Goal: Task Accomplishment & Management: Use online tool/utility

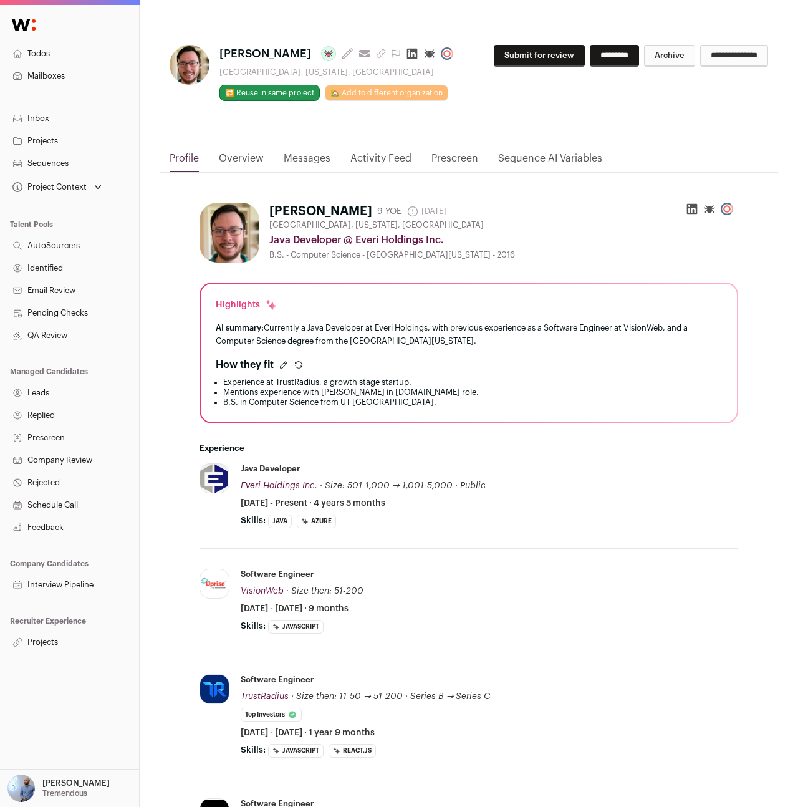
scroll to position [424, 0]
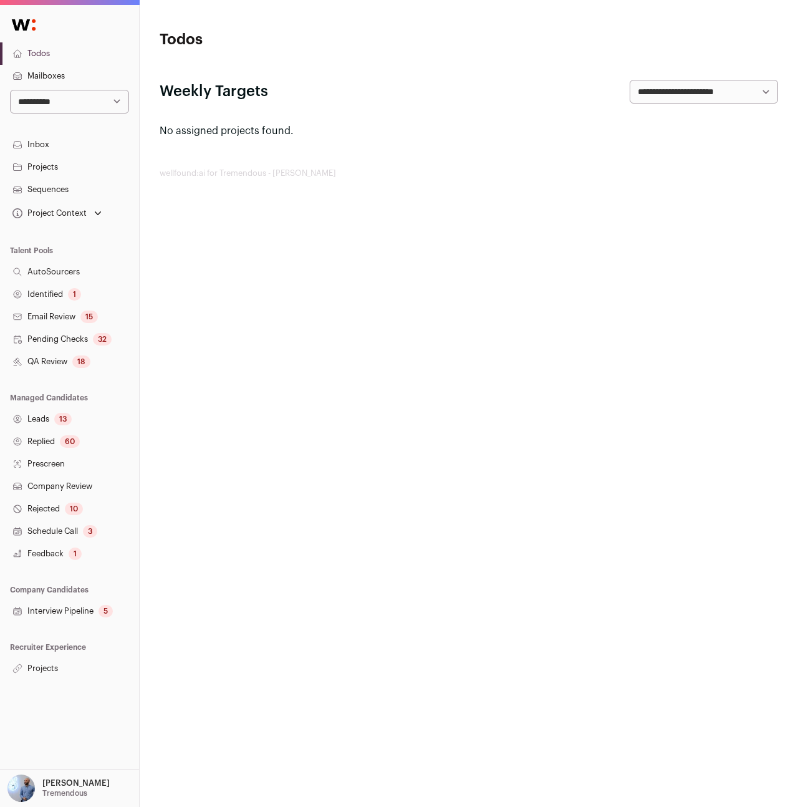
click at [42, 666] on link "Projects" at bounding box center [69, 668] width 139 height 22
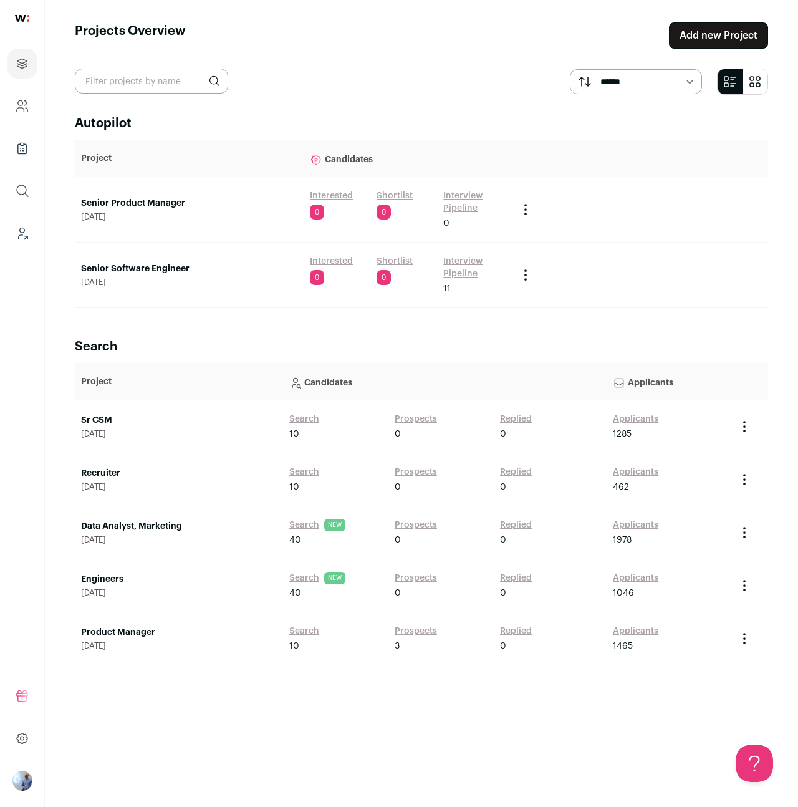
click at [170, 207] on link "Senior Product Manager" at bounding box center [189, 203] width 216 height 12
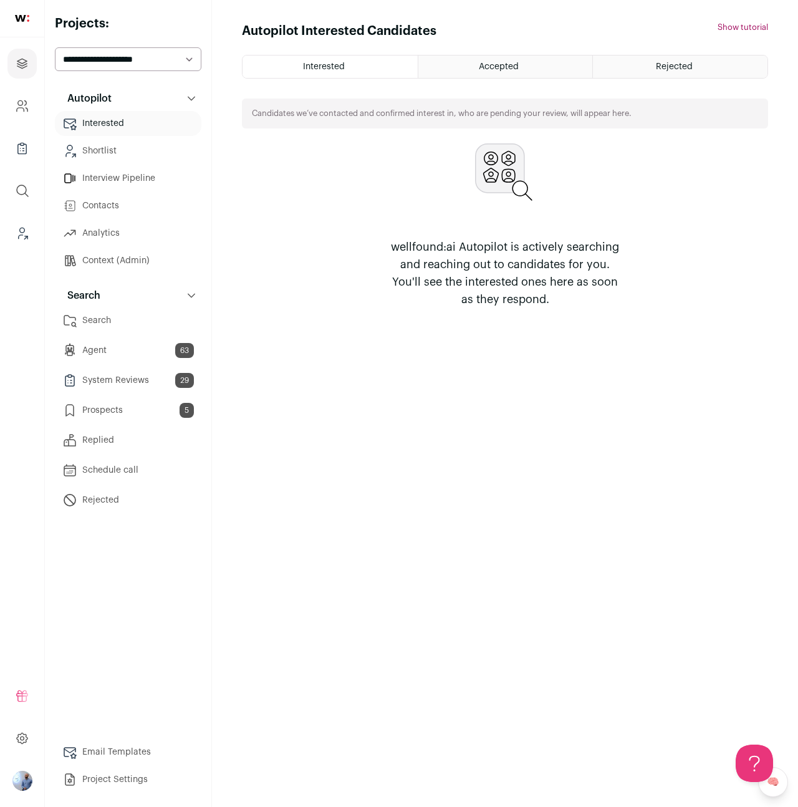
click at [143, 410] on link "Prospects 5" at bounding box center [128, 410] width 147 height 25
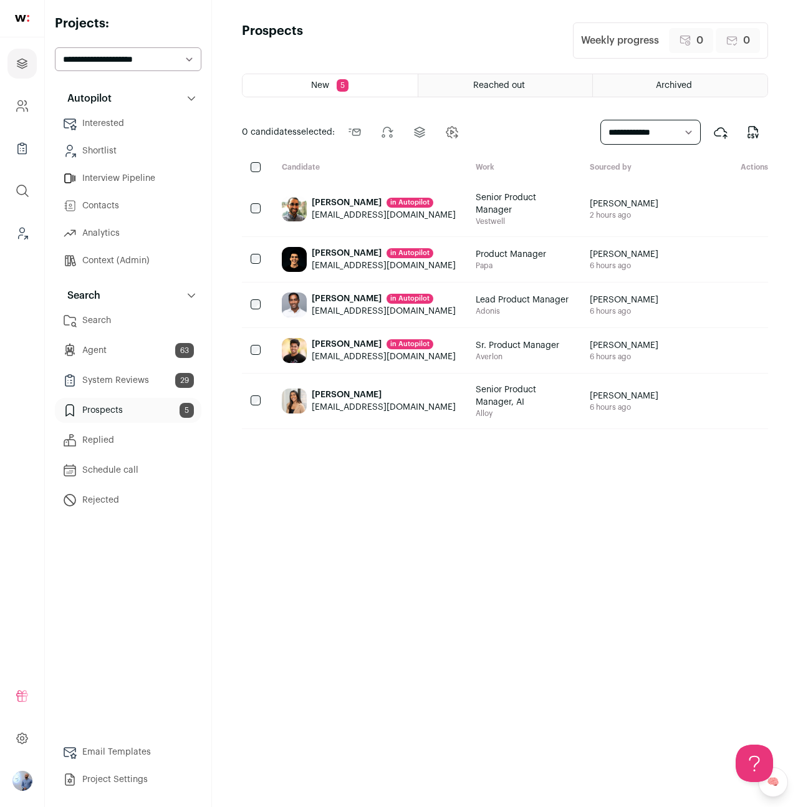
click at [122, 304] on button "Search" at bounding box center [128, 295] width 147 height 25
click at [123, 299] on button "Search" at bounding box center [128, 295] width 147 height 25
click at [122, 320] on link "Search" at bounding box center [128, 320] width 147 height 25
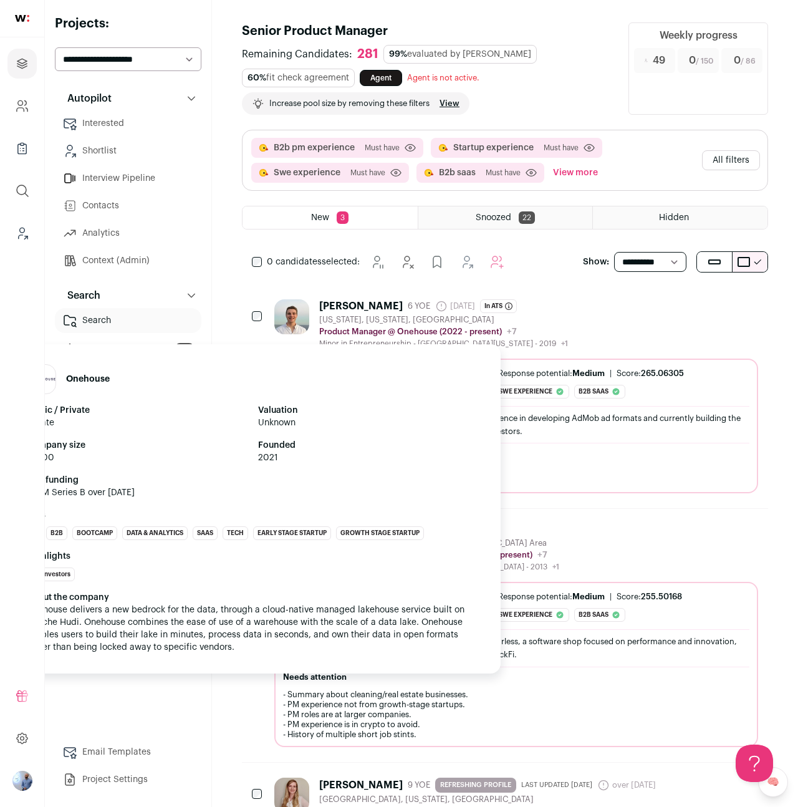
click at [426, 332] on p "Product Manager @ Onehouse (2022 - present)" at bounding box center [410, 332] width 183 height 10
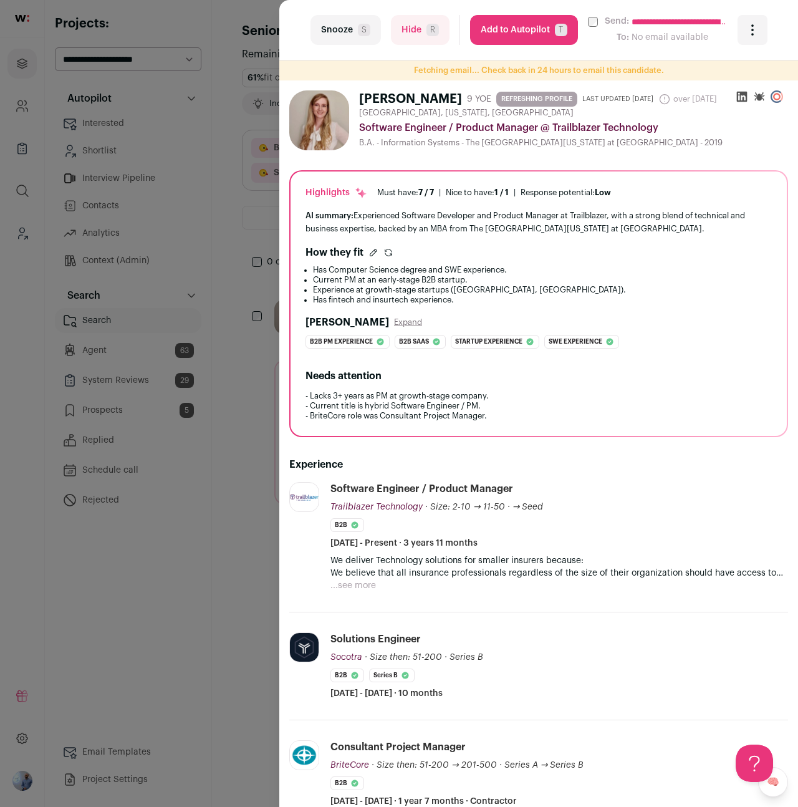
click at [743, 100] on icon at bounding box center [742, 97] width 11 height 11
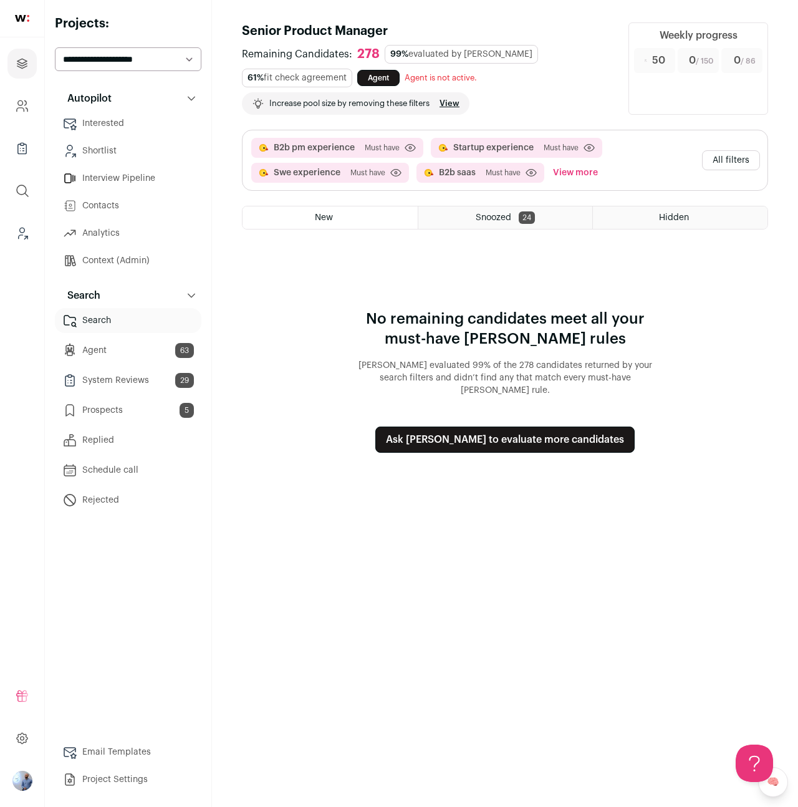
click at [730, 162] on button "All filters" at bounding box center [731, 160] width 58 height 20
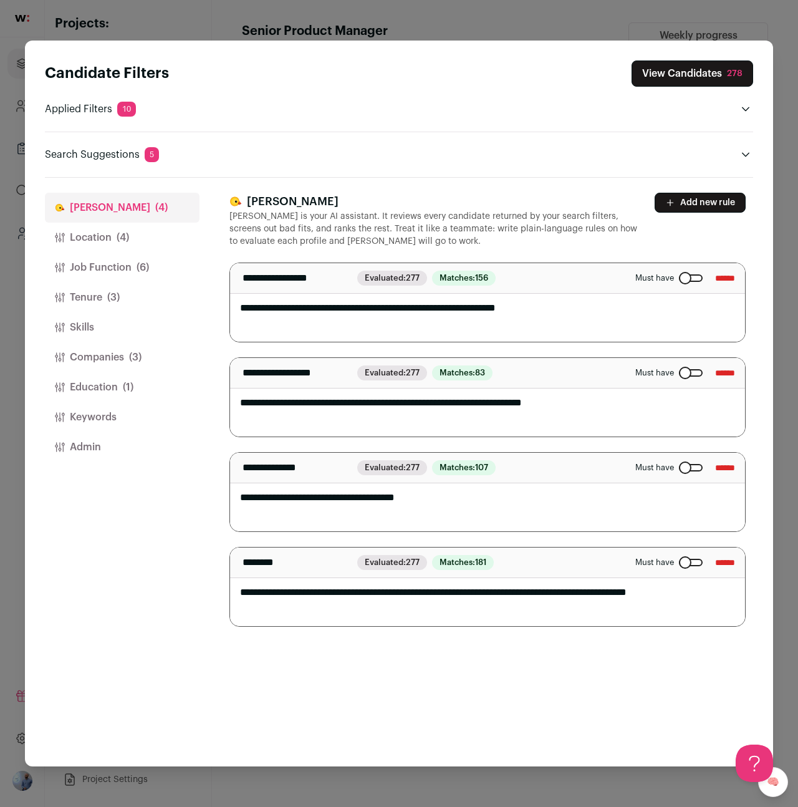
click at [679, 370] on div "Close modal via background" at bounding box center [691, 372] width 24 height 7
click at [680, 75] on button "View Candidates 278" at bounding box center [693, 73] width 122 height 26
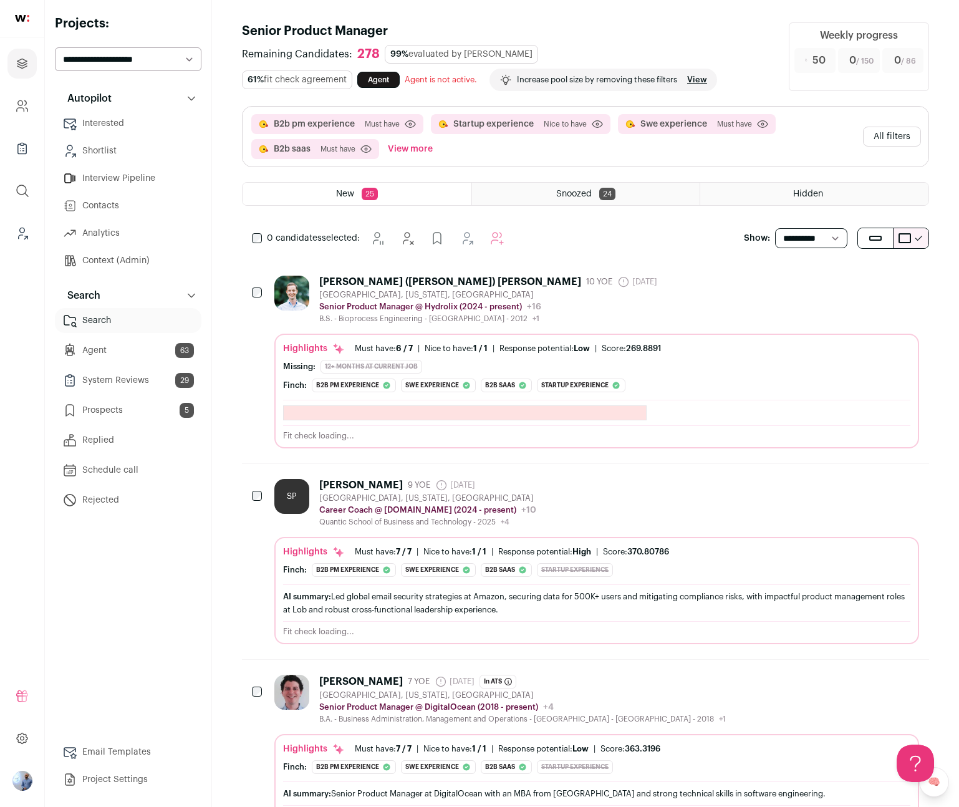
click at [54, 44] on aside "**********" at bounding box center [128, 403] width 167 height 807
click at [575, 299] on div "[PERSON_NAME] ([PERSON_NAME]) [PERSON_NAME] 10 YOE [DATE] Admin only. The last …" at bounding box center [596, 300] width 645 height 48
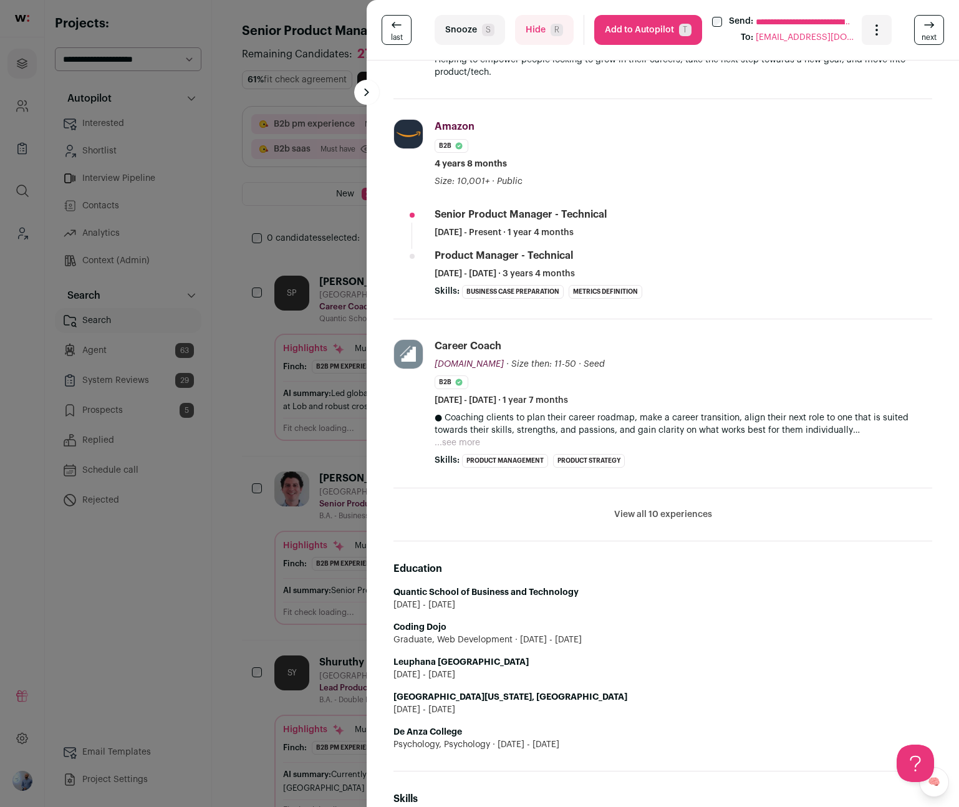
scroll to position [364, 0]
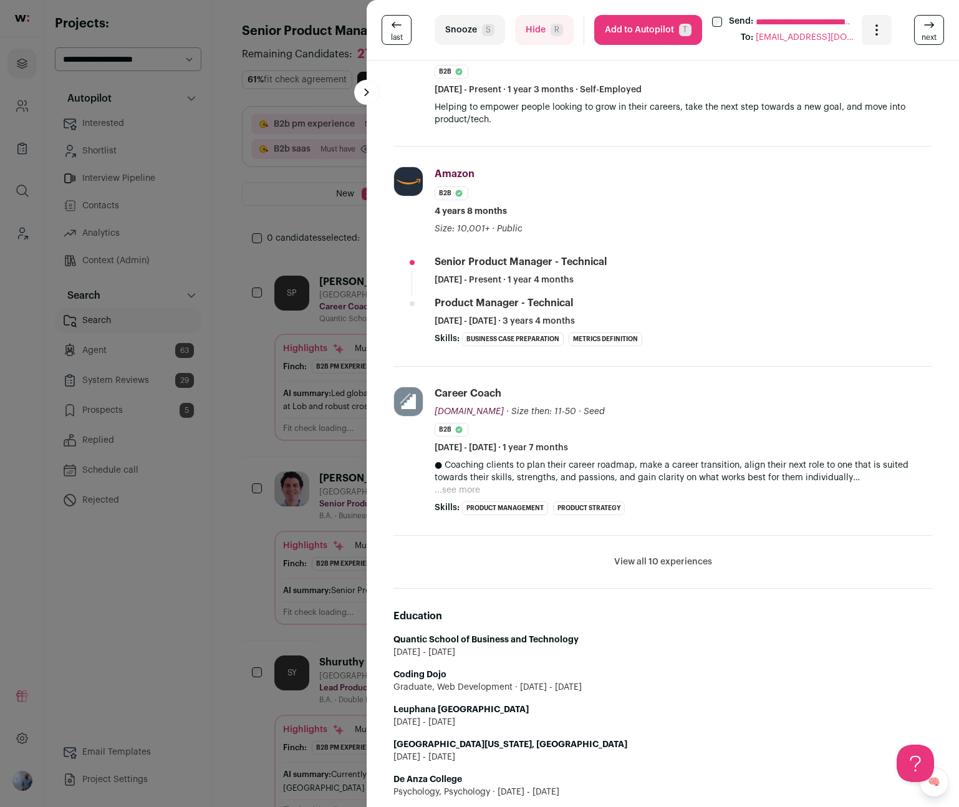
click at [638, 585] on li "View all 10 experiences View less" at bounding box center [662, 562] width 539 height 53
click at [643, 567] on button "View all 10 experiences" at bounding box center [663, 562] width 98 height 12
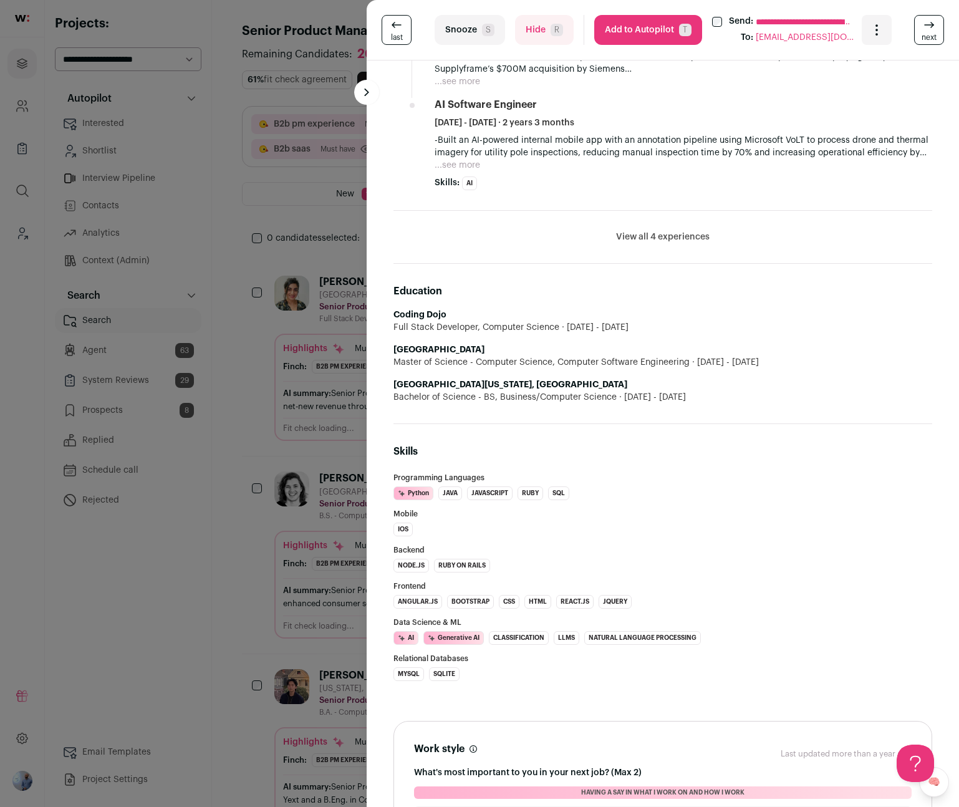
scroll to position [770, 0]
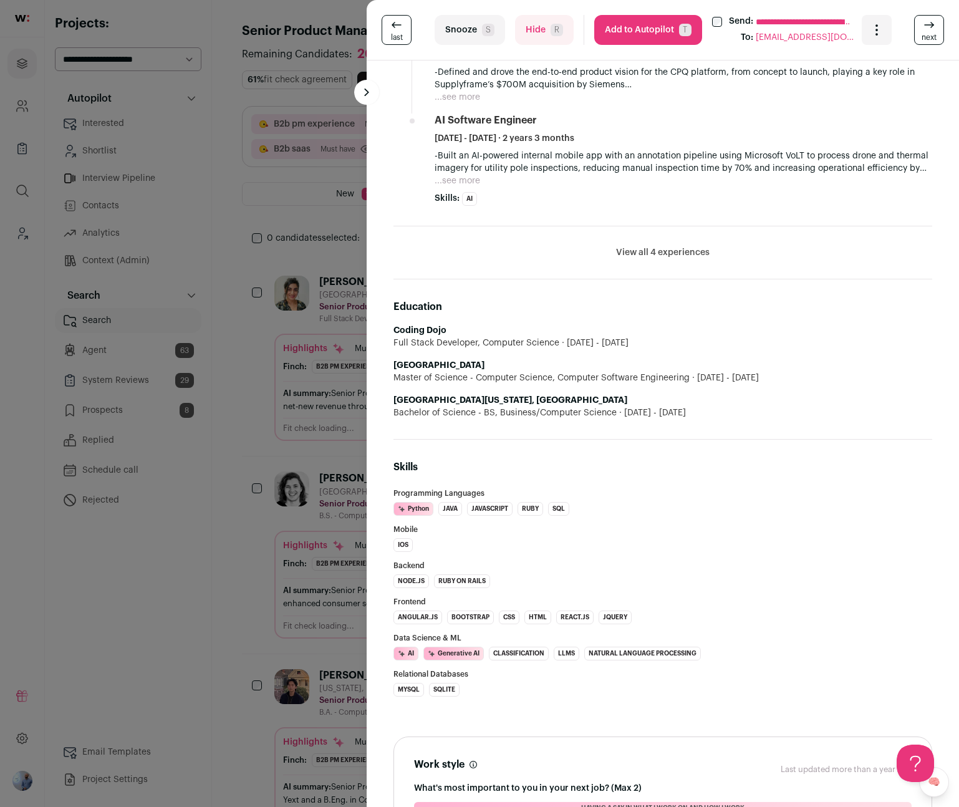
click at [437, 273] on li "View all 4 experiences View less" at bounding box center [662, 252] width 539 height 53
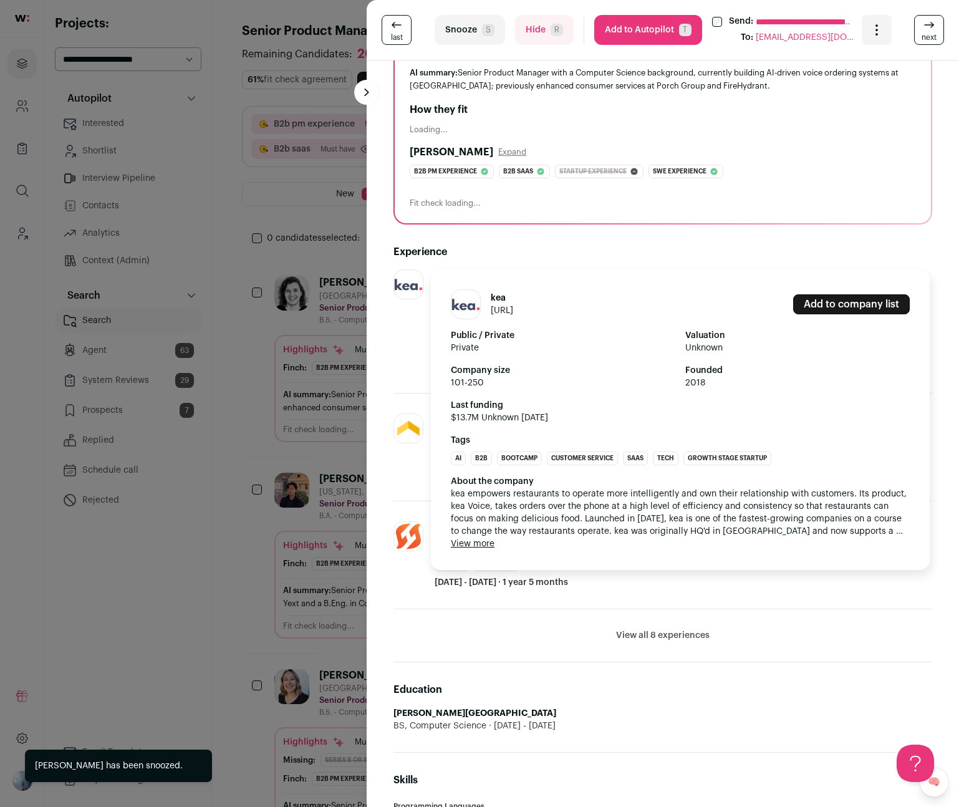
scroll to position [293, 0]
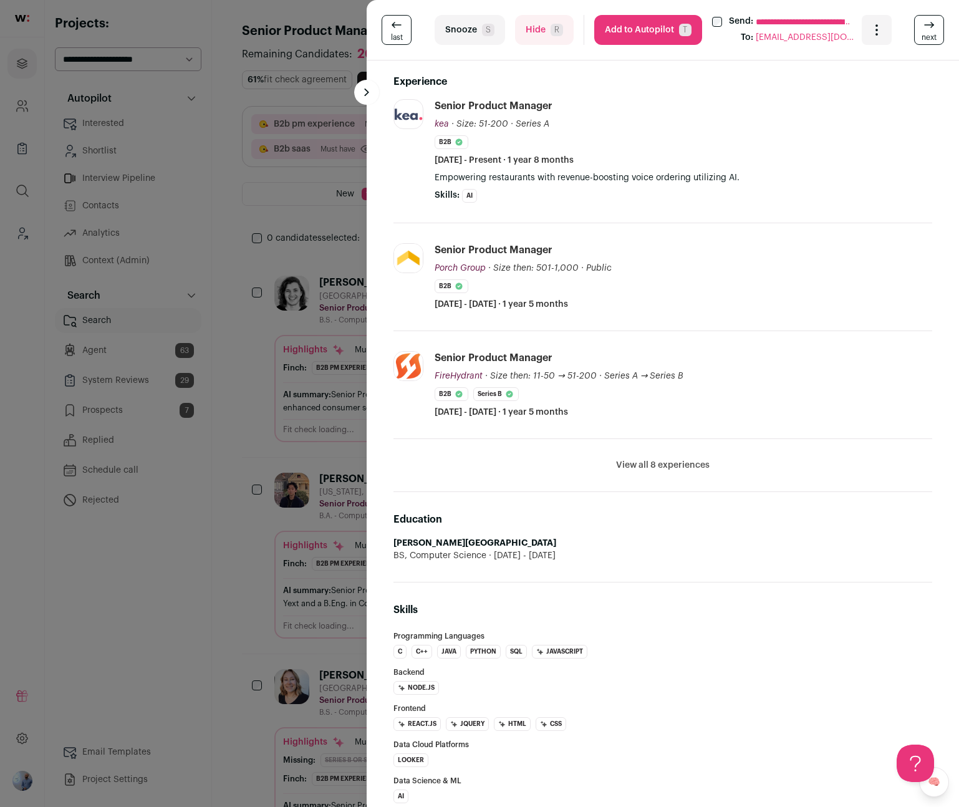
click at [630, 455] on li "View all 8 experiences View less" at bounding box center [662, 465] width 539 height 53
click at [630, 458] on li "View all 8 experiences View less" at bounding box center [662, 465] width 539 height 53
click at [629, 462] on button "View all 8 experiences" at bounding box center [663, 465] width 94 height 12
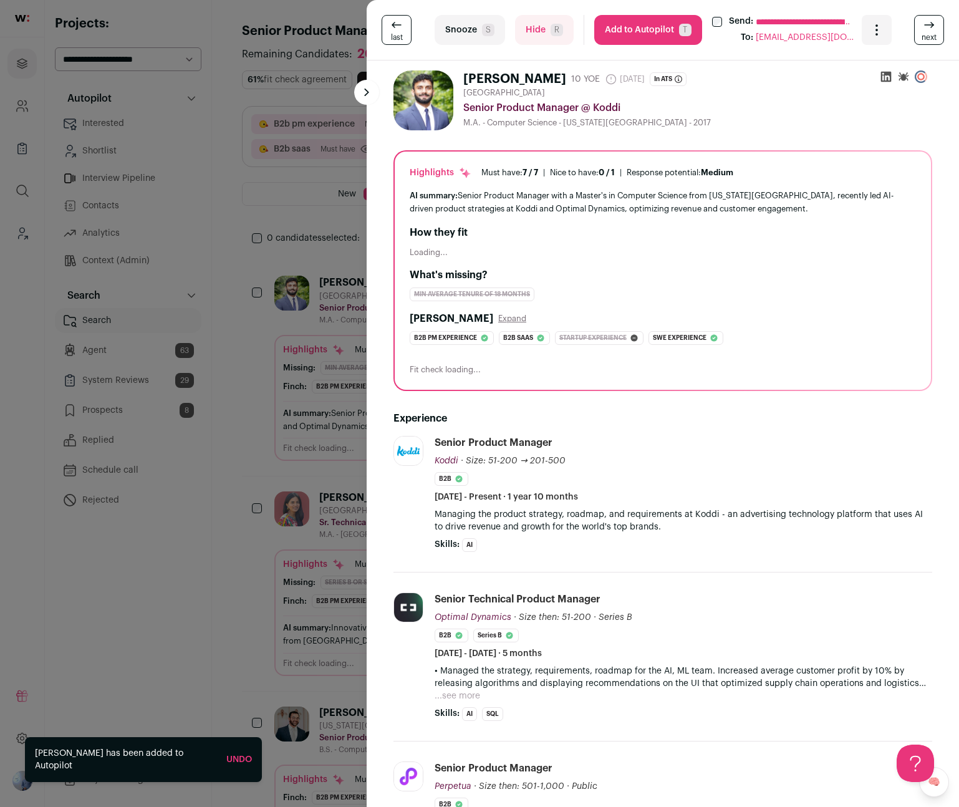
scroll to position [249, 0]
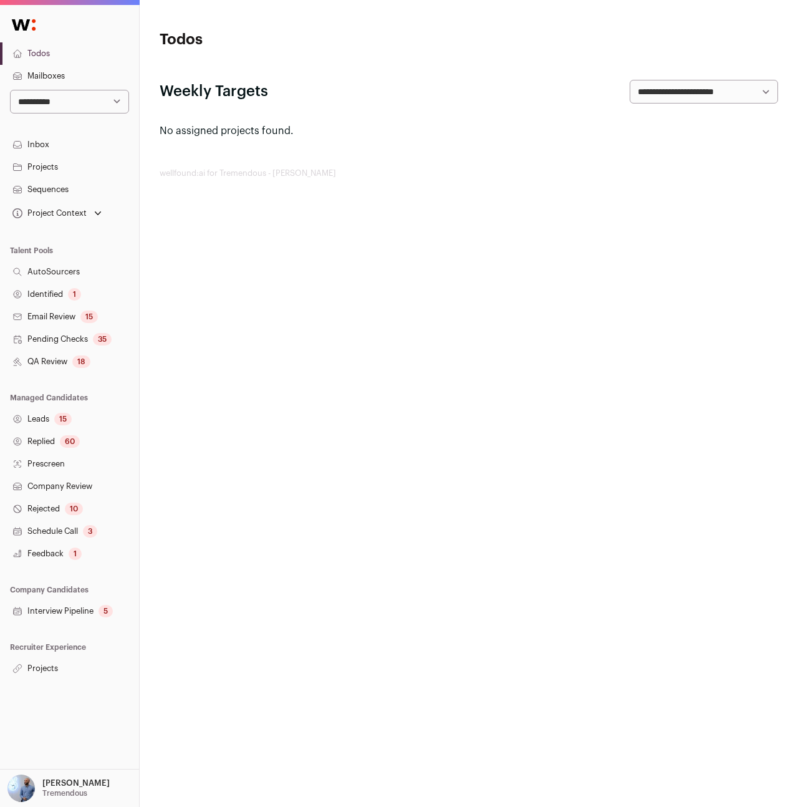
click at [39, 672] on link "Projects" at bounding box center [69, 668] width 139 height 22
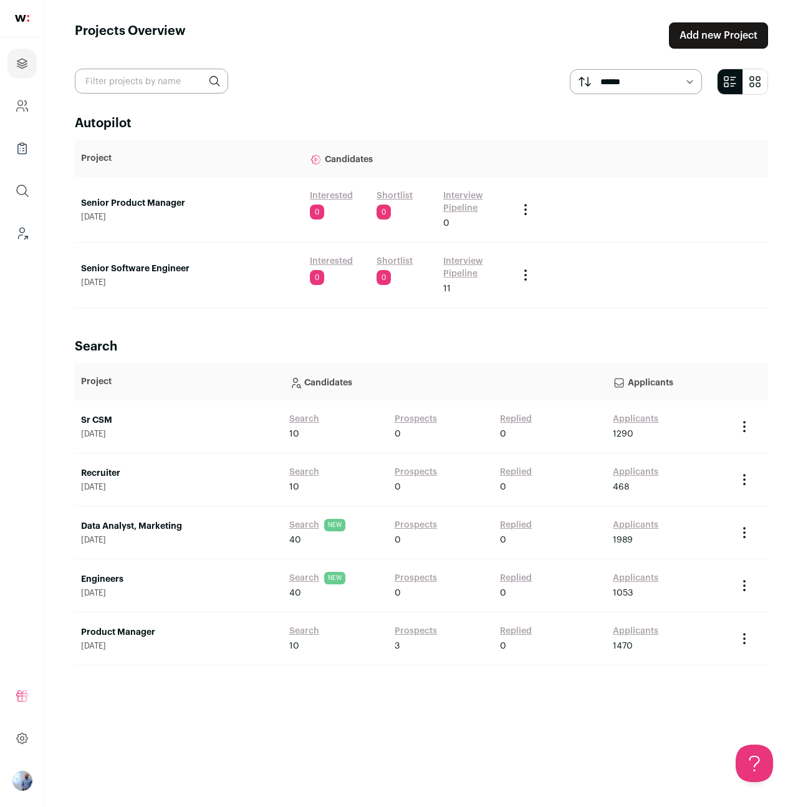
click at [132, 211] on div "Senior Product Manager October 2, 2025" at bounding box center [189, 209] width 216 height 25
click at [132, 203] on link "Senior Product Manager" at bounding box center [189, 203] width 216 height 12
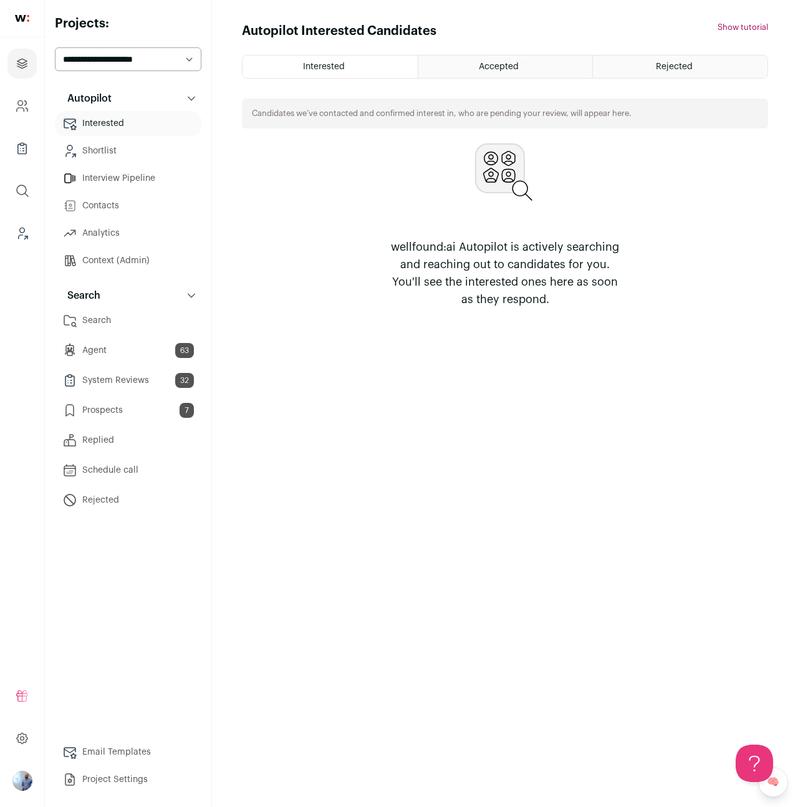
click at [106, 318] on link "Search" at bounding box center [128, 320] width 147 height 25
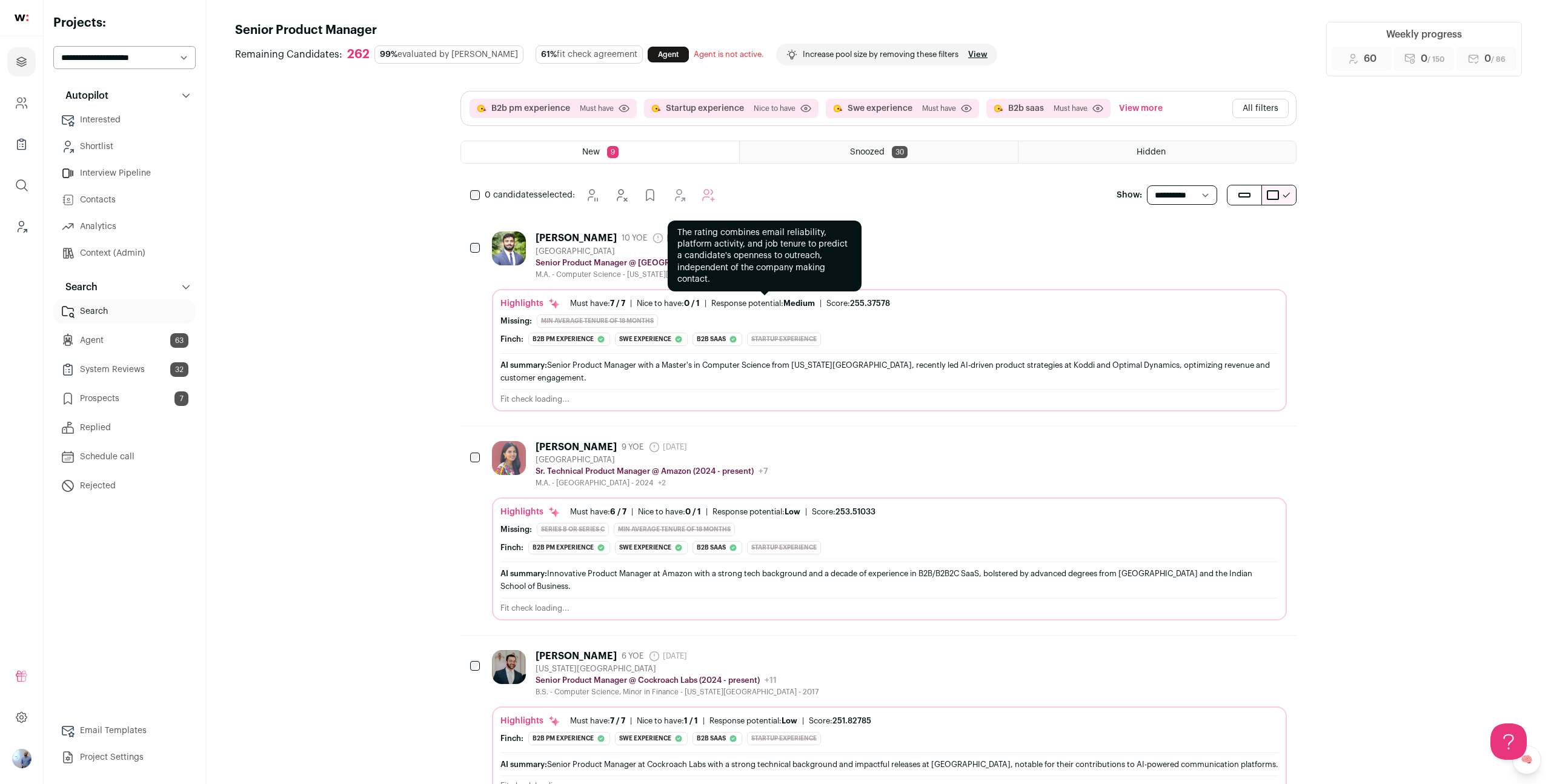
click at [756, 303] on div "Response potential: Medium" at bounding box center [763, 303] width 104 height 10
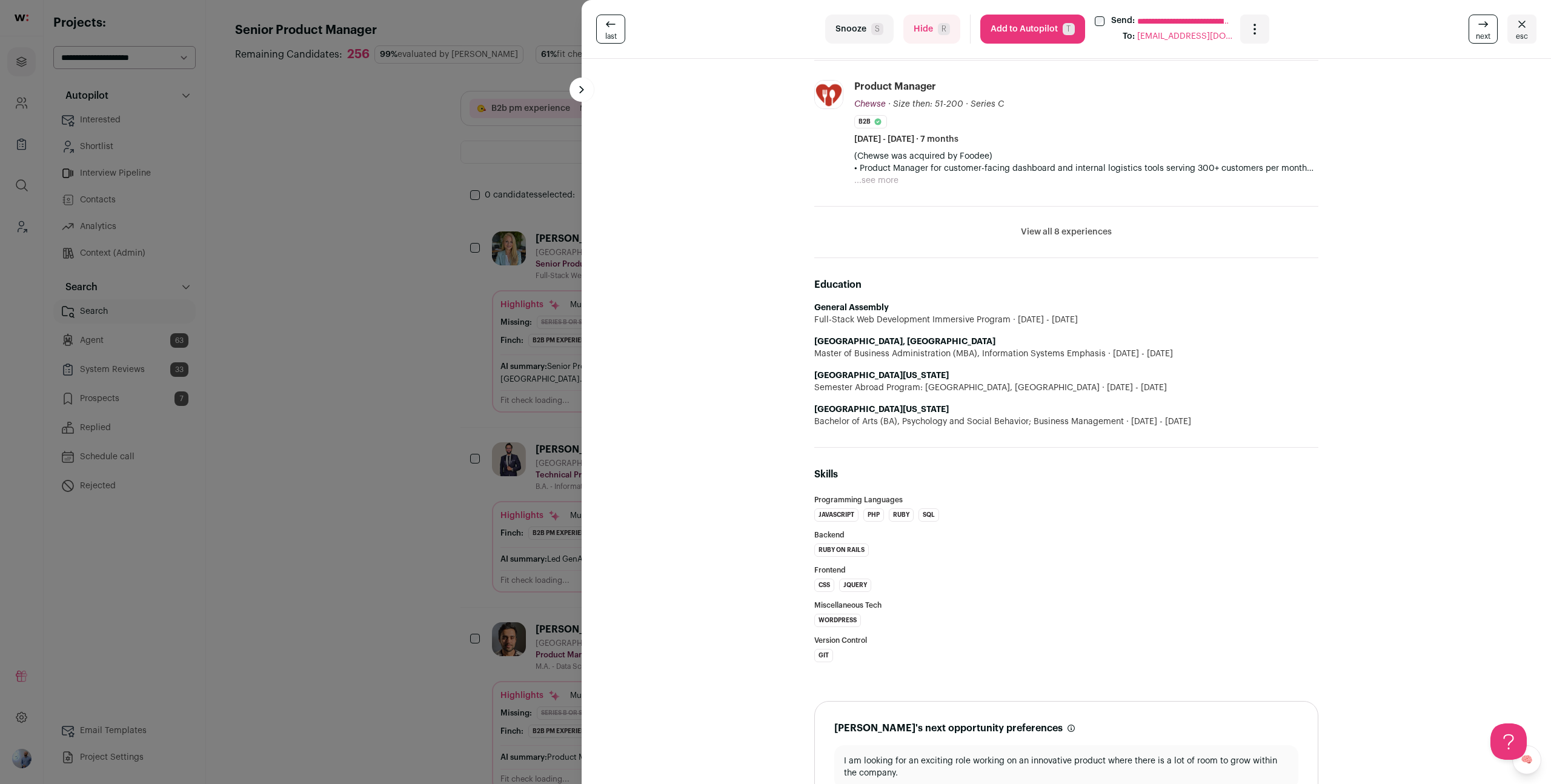
scroll to position [533, 0]
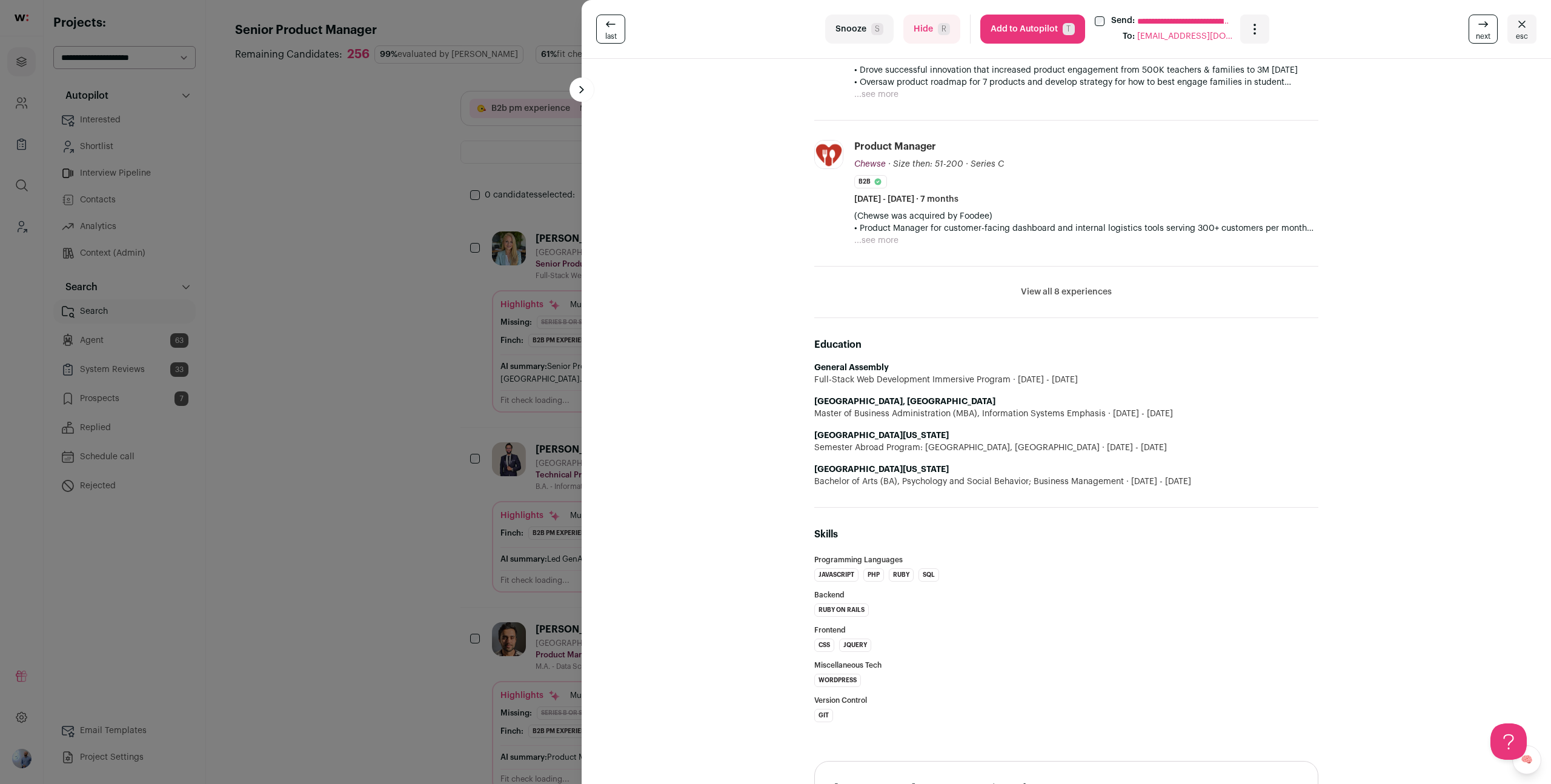
click at [775, 298] on button "View all 8 experiences" at bounding box center [1067, 291] width 91 height 12
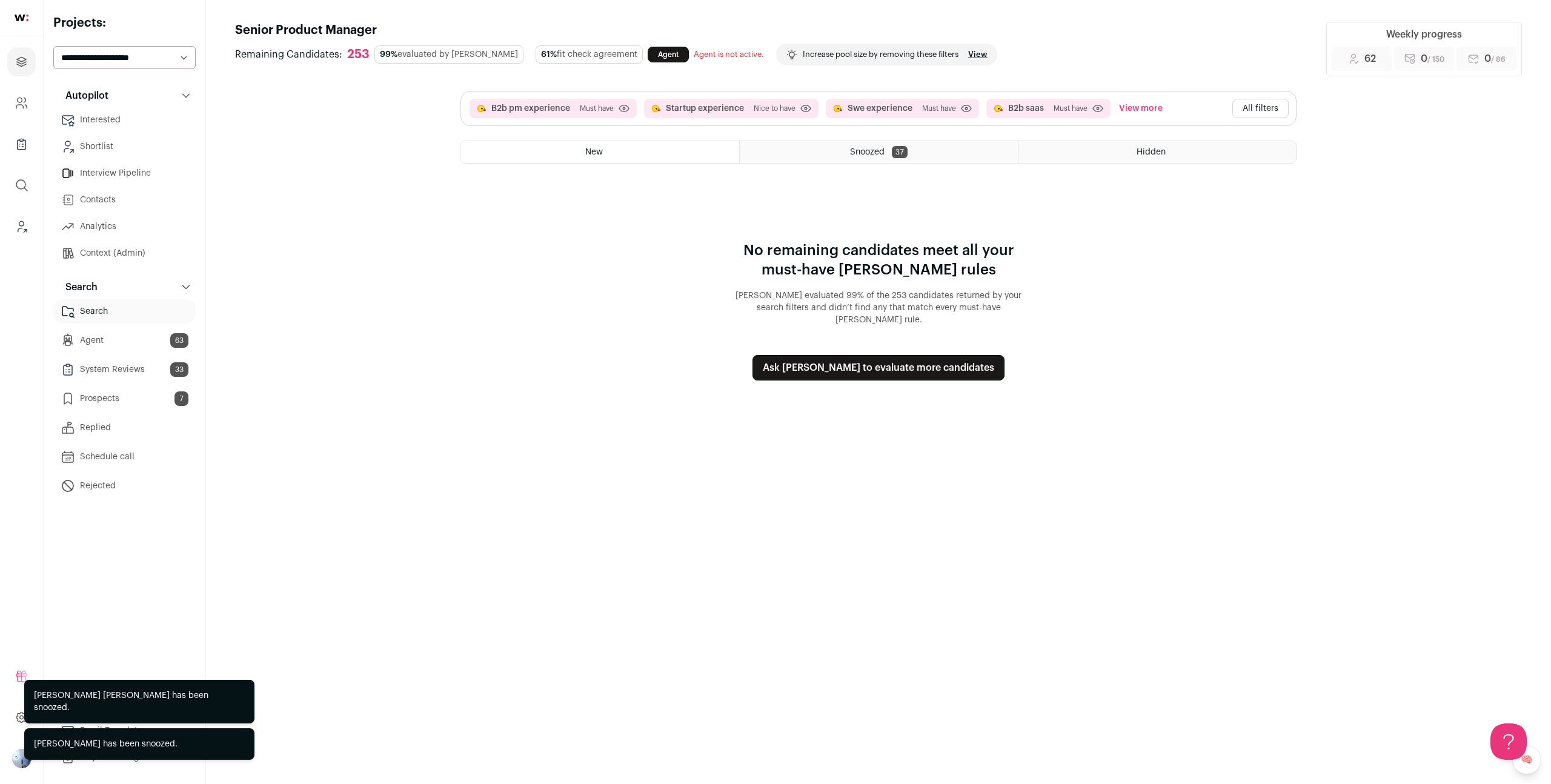
scroll to position [0, 0]
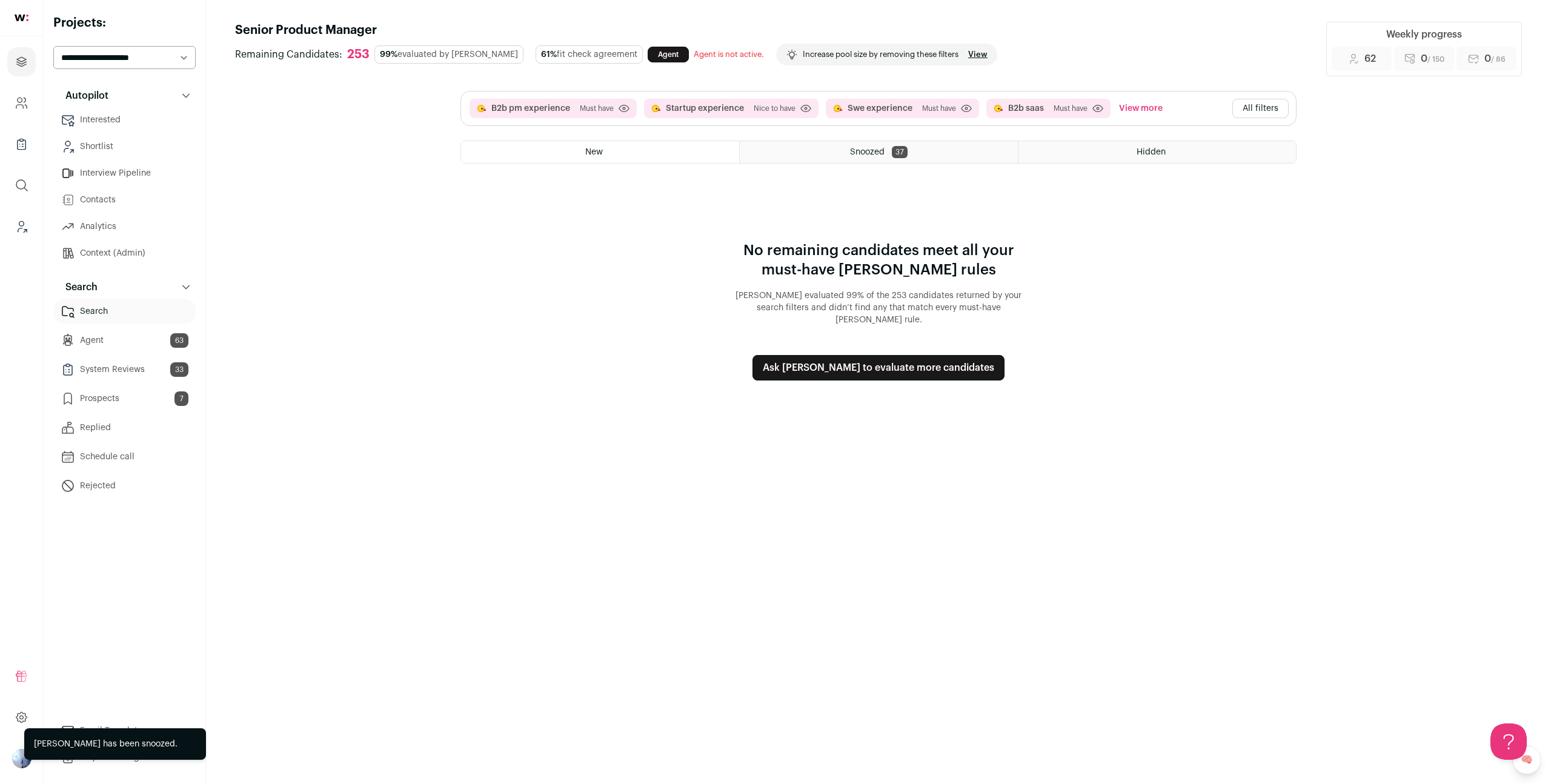
click at [775, 109] on button "All filters" at bounding box center [1260, 109] width 56 height 19
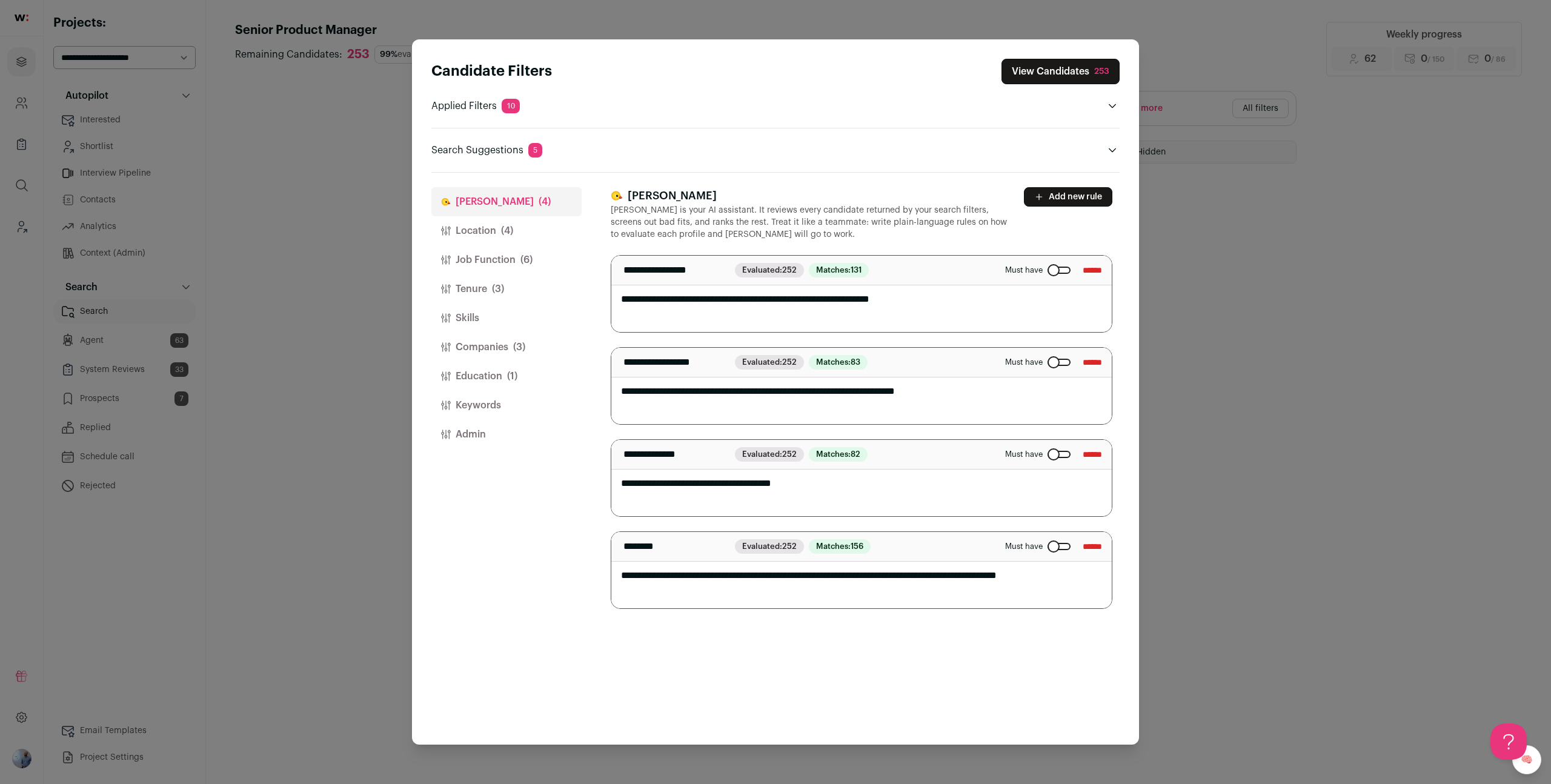
click at [519, 345] on span "(3)" at bounding box center [519, 347] width 12 height 15
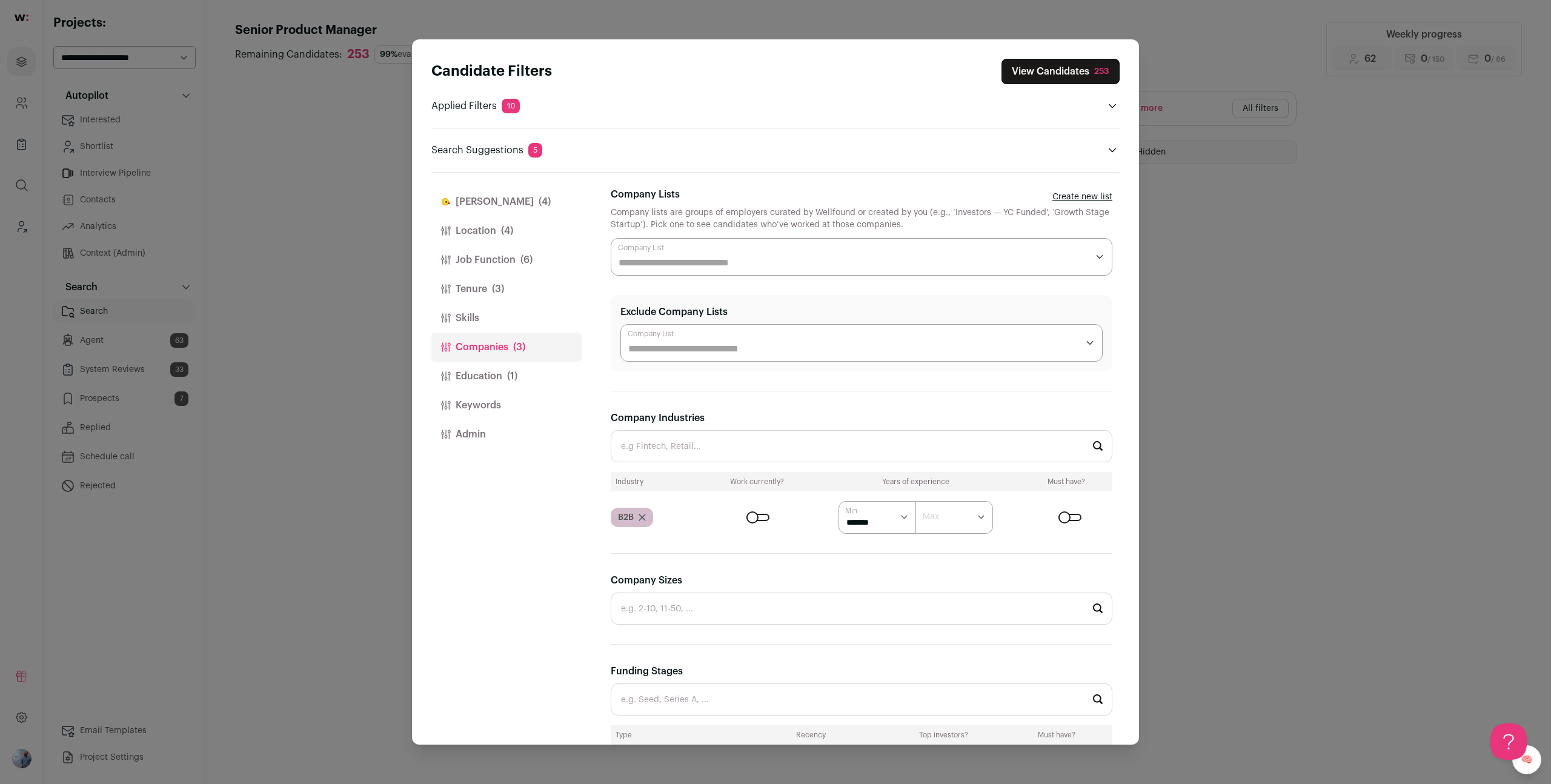
scroll to position [286, 0]
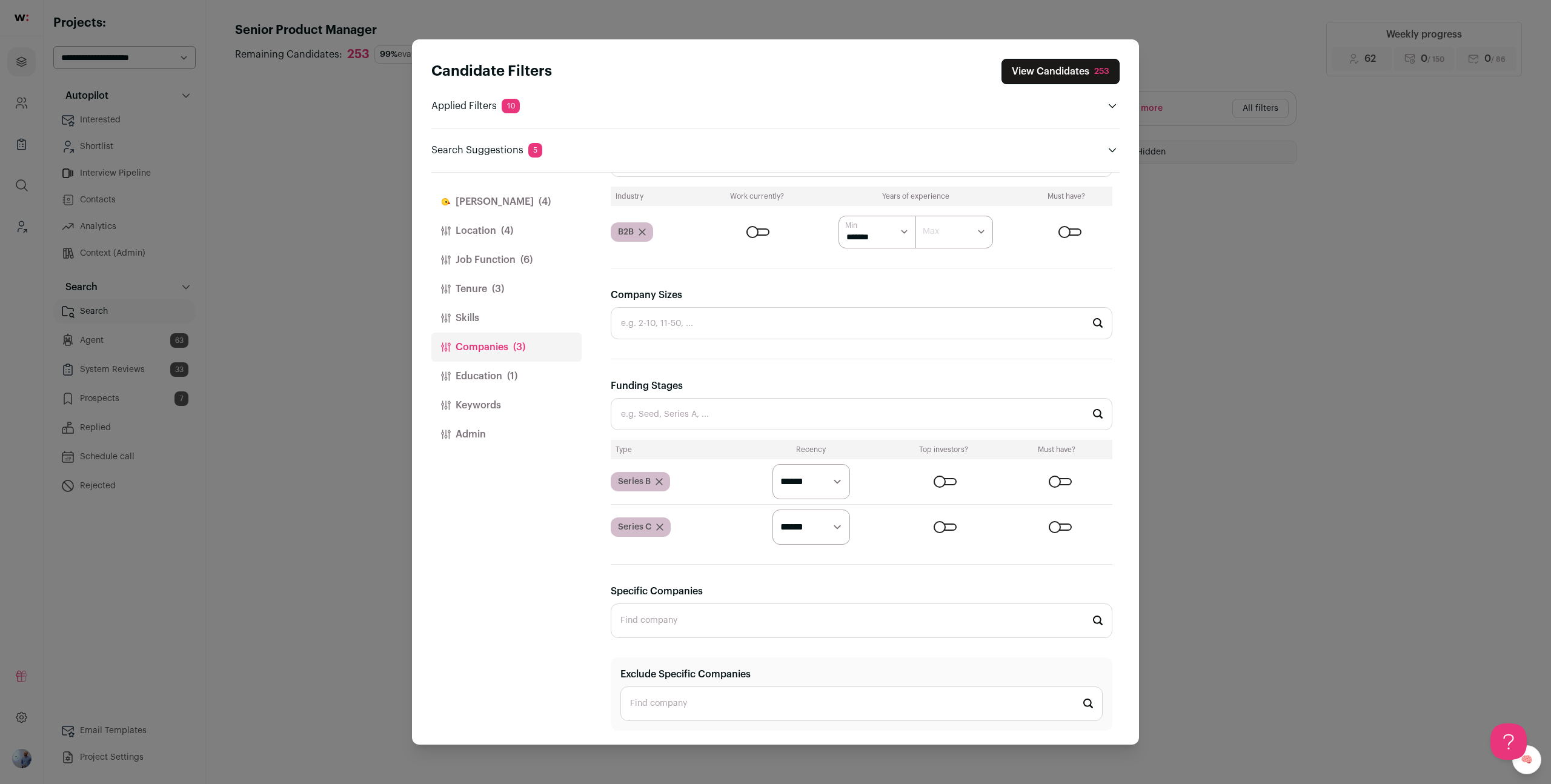
click at [693, 412] on input "Funding Stages" at bounding box center [861, 414] width 501 height 32
click at [653, 506] on li "Series A" at bounding box center [861, 510] width 500 height 32
type input "Series A"
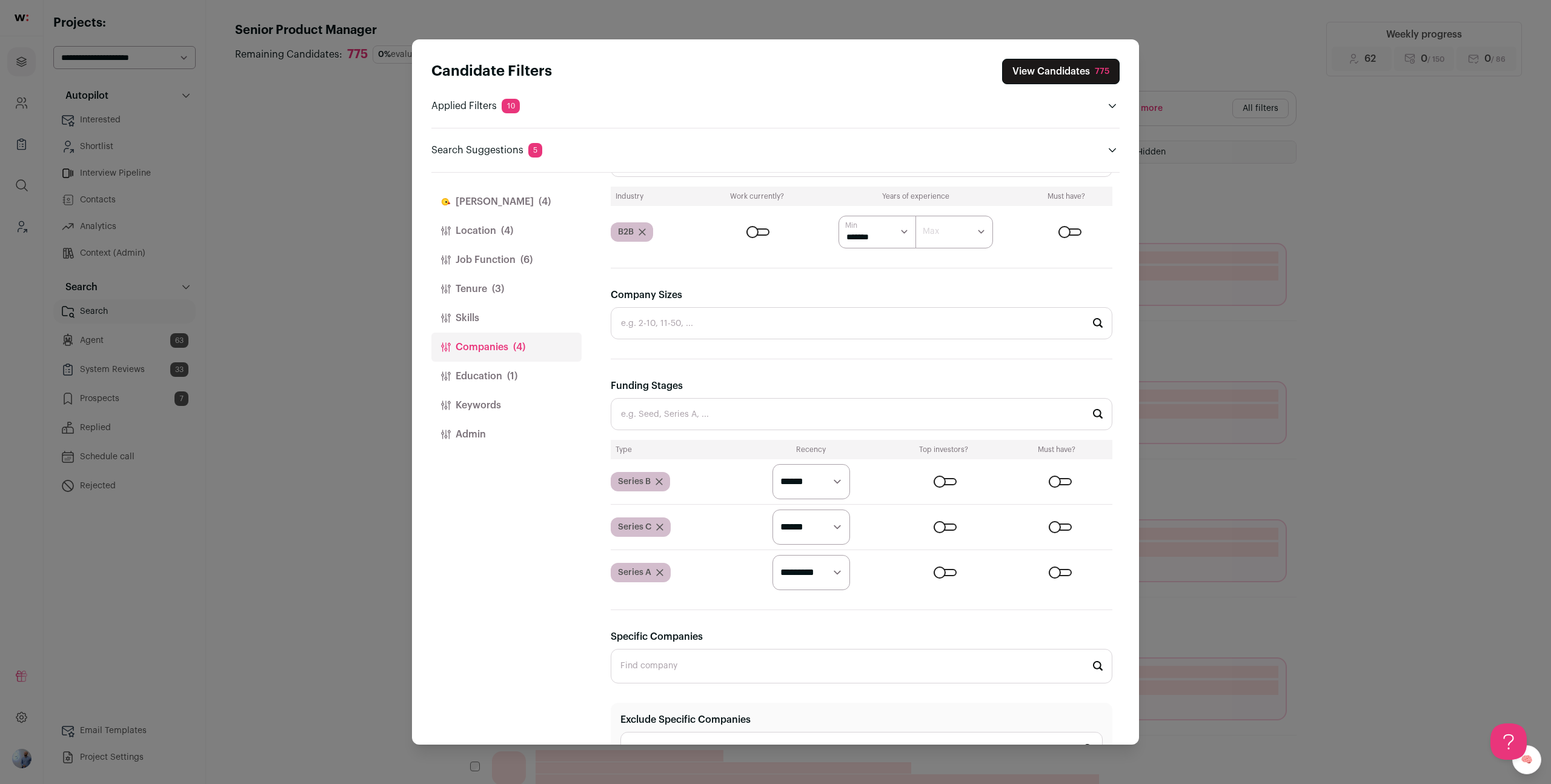
click at [775, 574] on div "Close modal via background" at bounding box center [946, 571] width 23 height 7
click at [775, 574] on select "********* ******* ******" at bounding box center [811, 572] width 78 height 35
select select "******"
click at [773, 555] on select "********* ******* ******" at bounding box center [811, 572] width 78 height 35
click at [775, 63] on div "Candidate Filters View Candidates 331" at bounding box center [776, 71] width 688 height 25
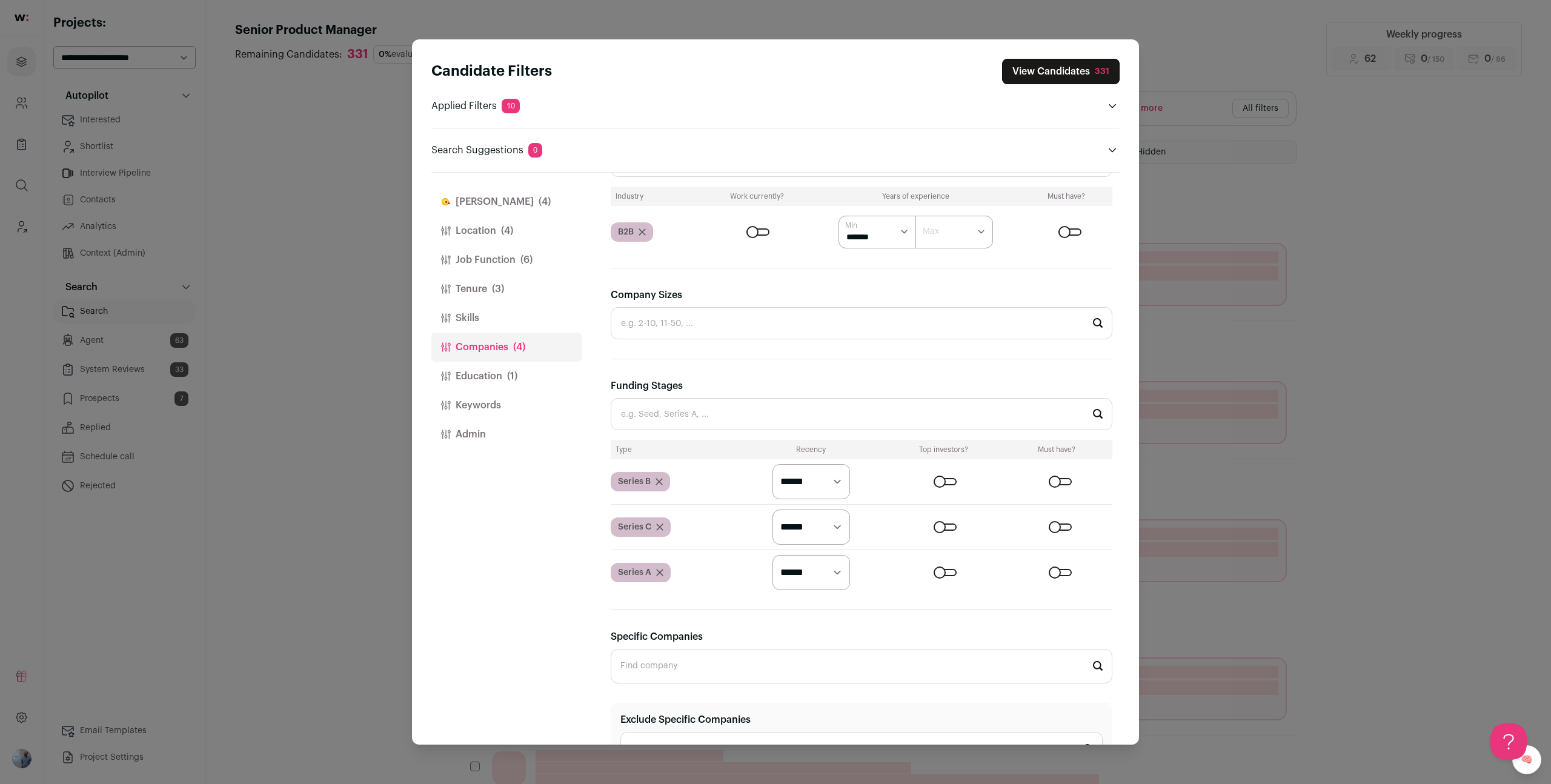
click at [775, 63] on button "View Candidates 331" at bounding box center [1060, 71] width 118 height 25
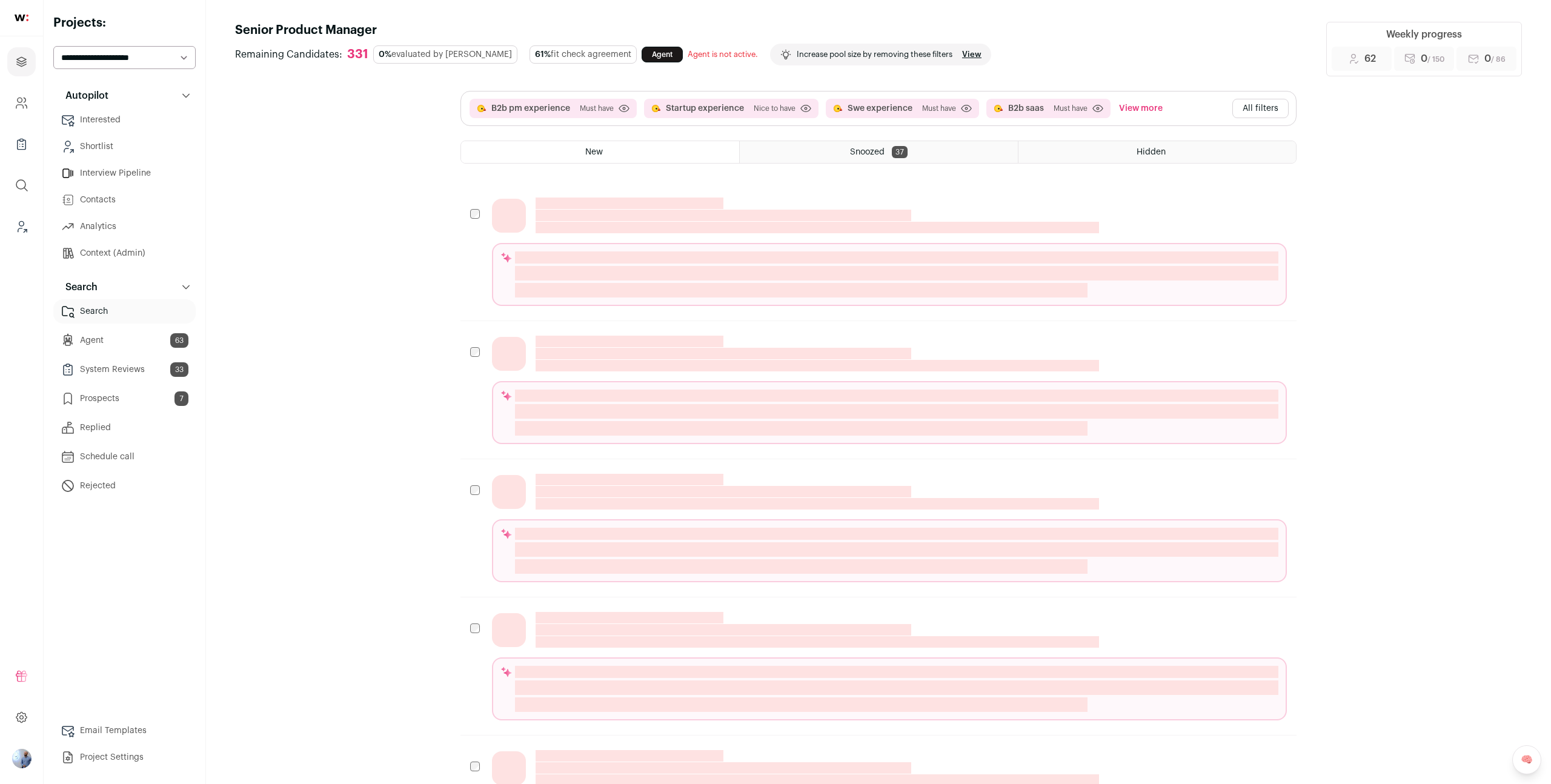
click at [149, 371] on link "System Reviews 33" at bounding box center [124, 369] width 143 height 24
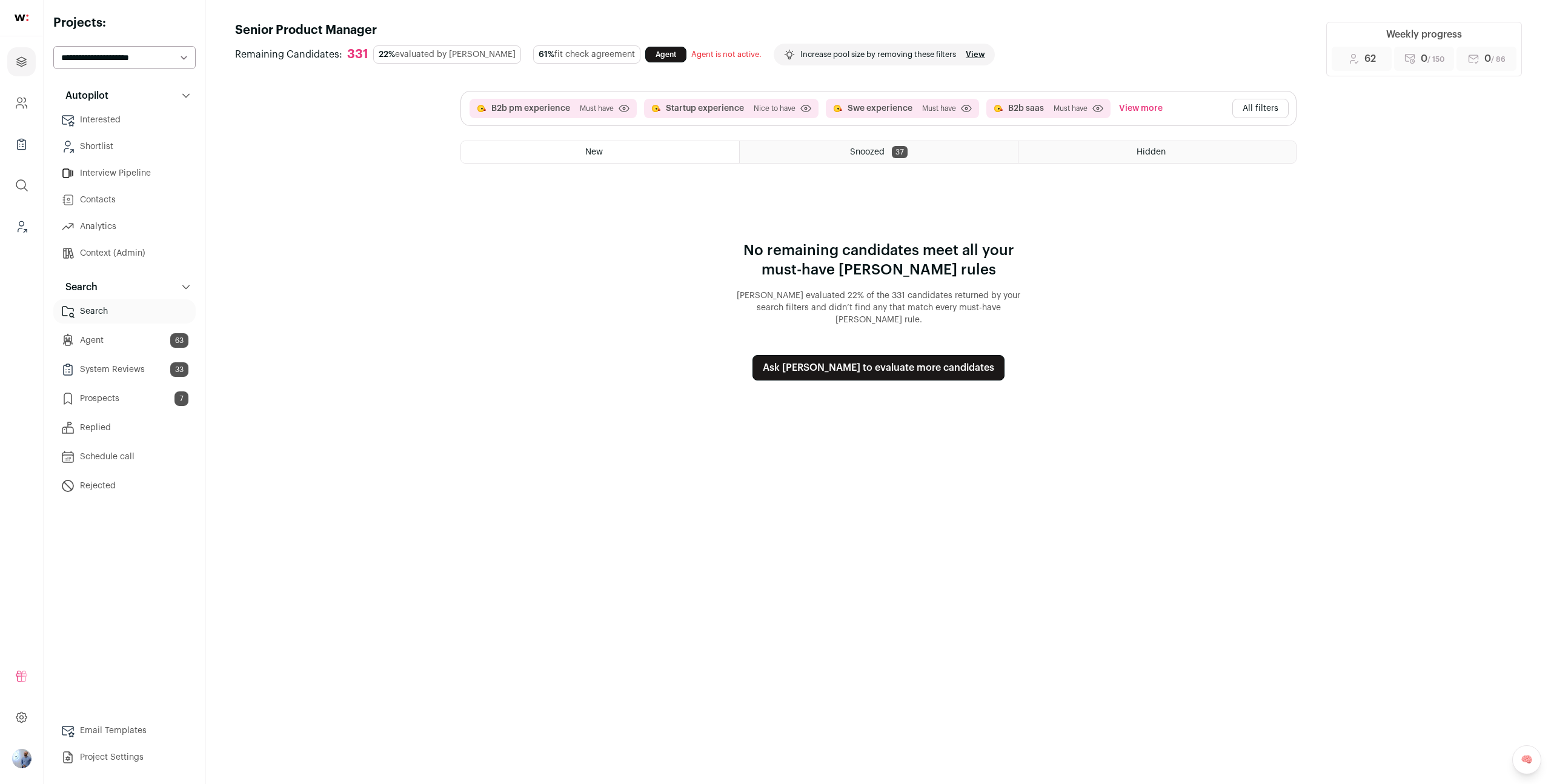
click at [152, 398] on link "Prospects 7" at bounding box center [124, 398] width 143 height 24
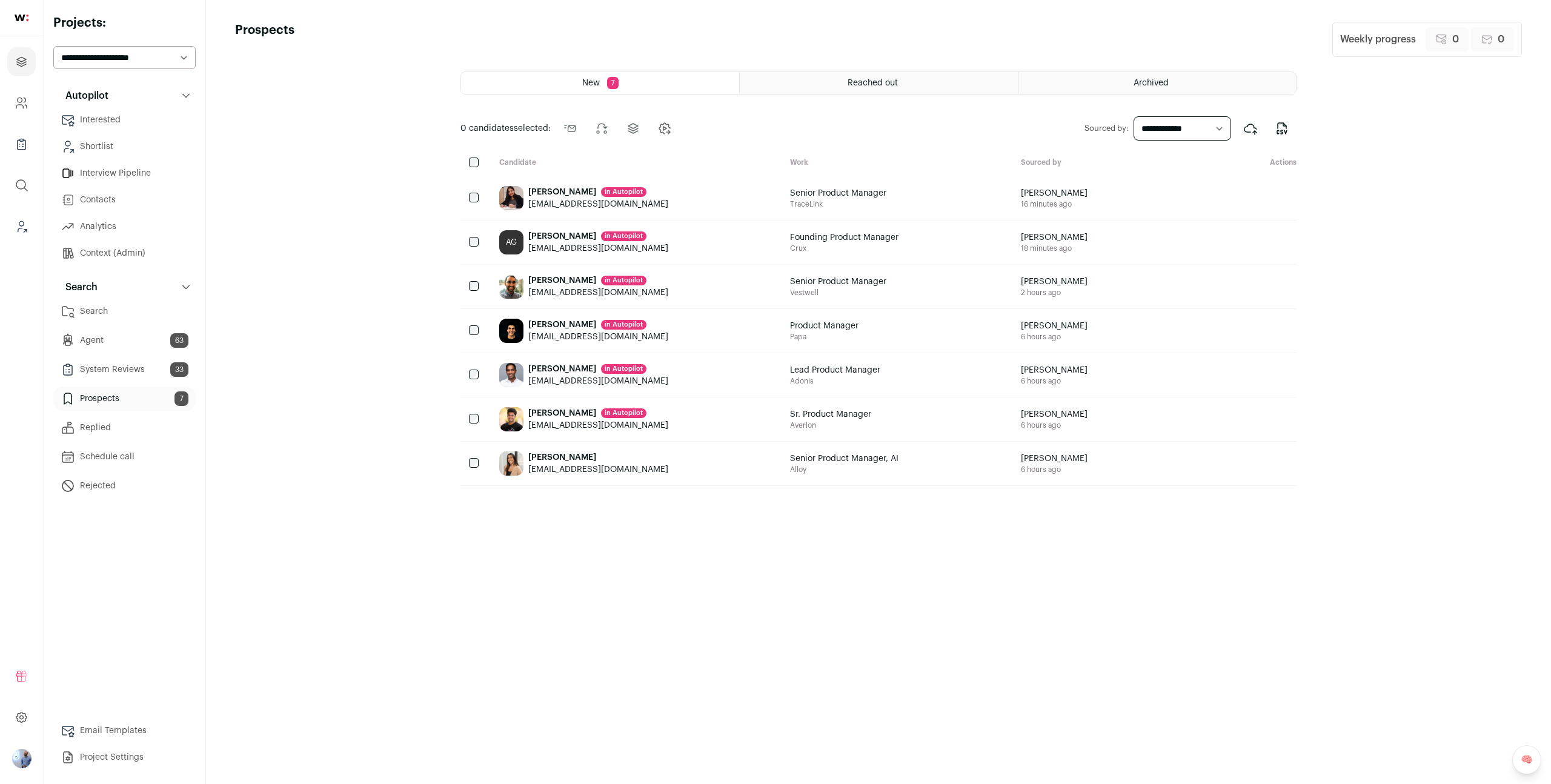
click at [158, 374] on link "System Reviews 33" at bounding box center [124, 369] width 143 height 24
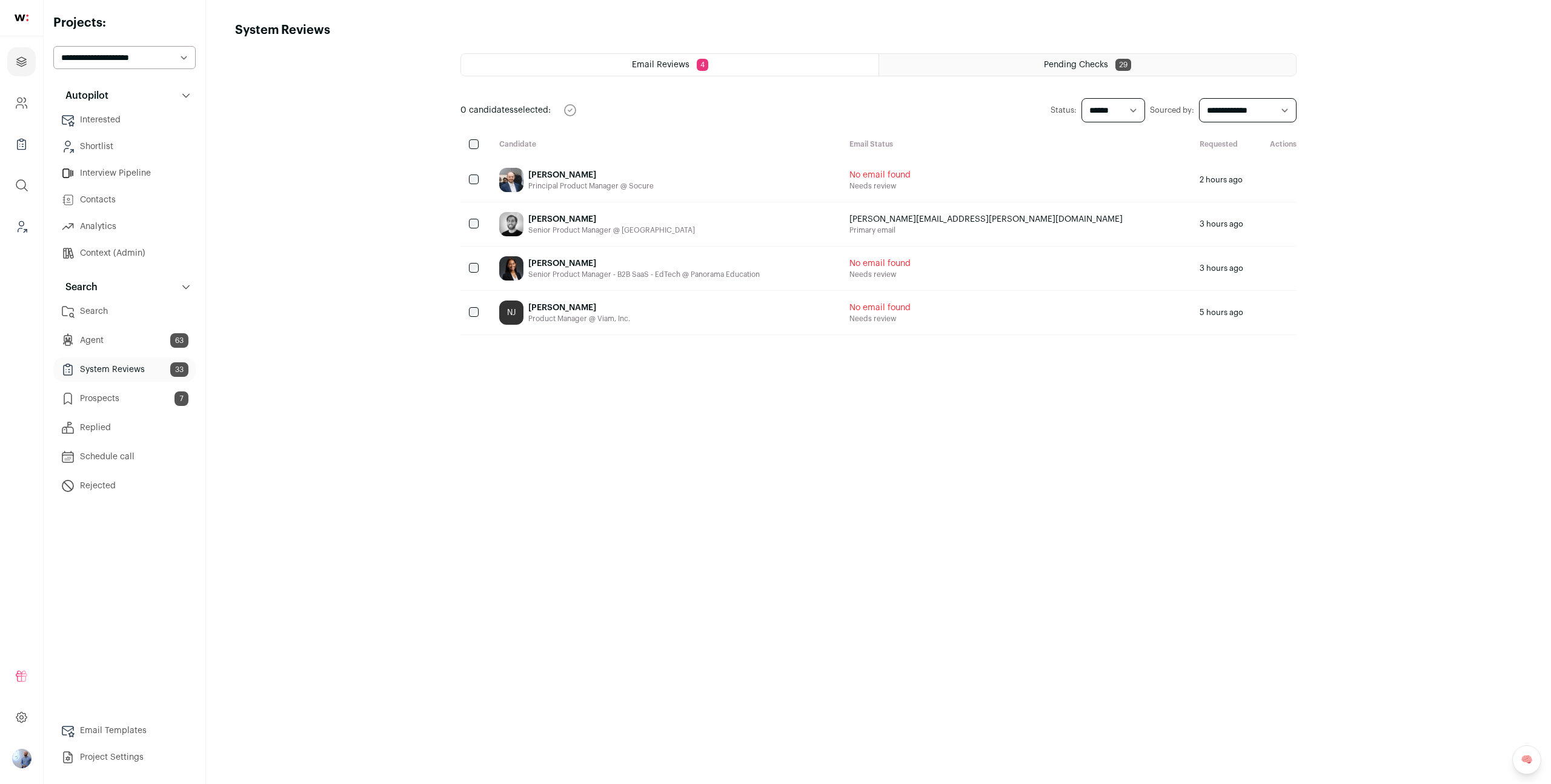
click at [775, 71] on div "Pending Checks 29" at bounding box center [1087, 64] width 417 height 21
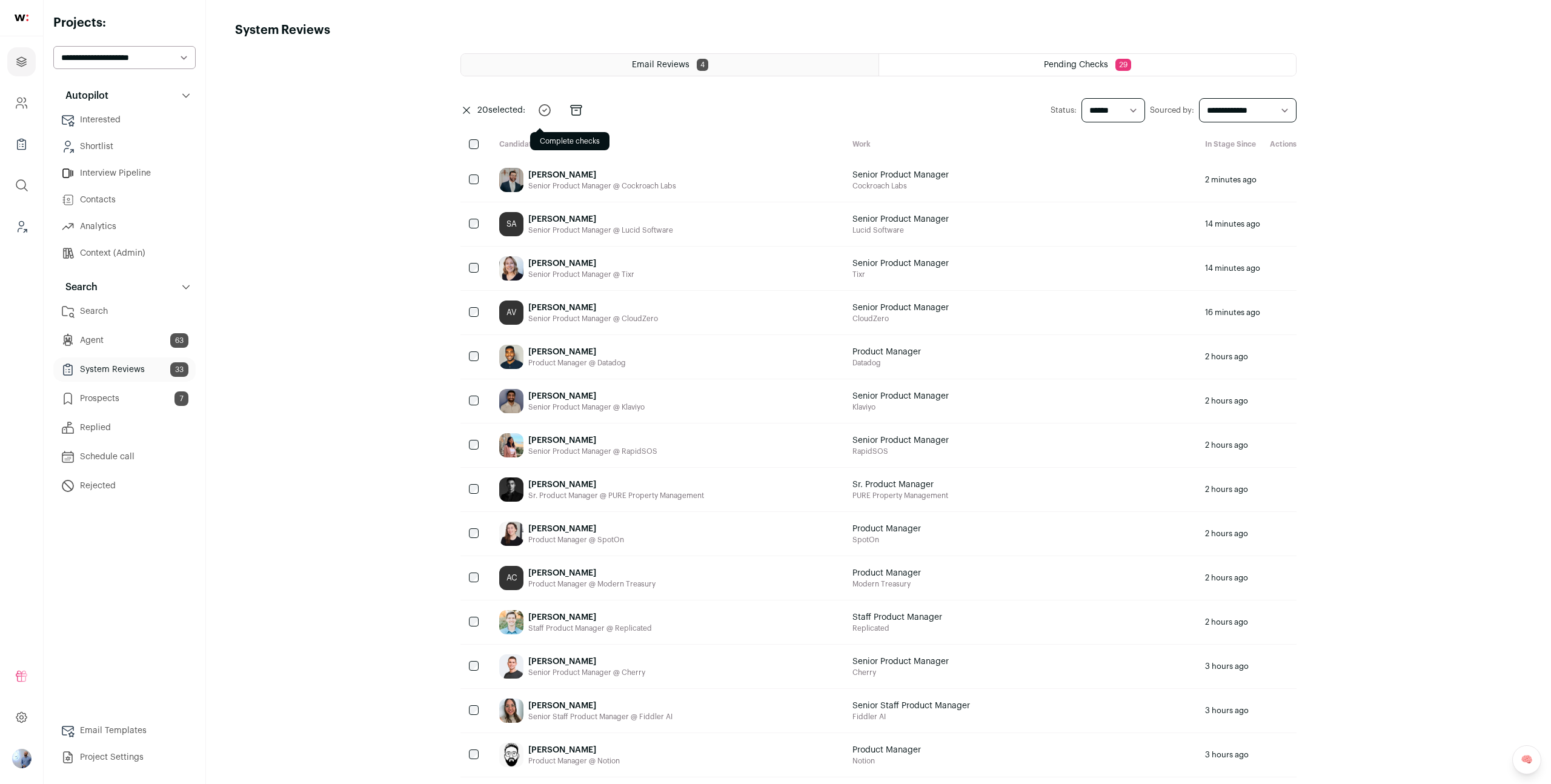
click at [553, 105] on button "submit" at bounding box center [545, 111] width 29 height 29
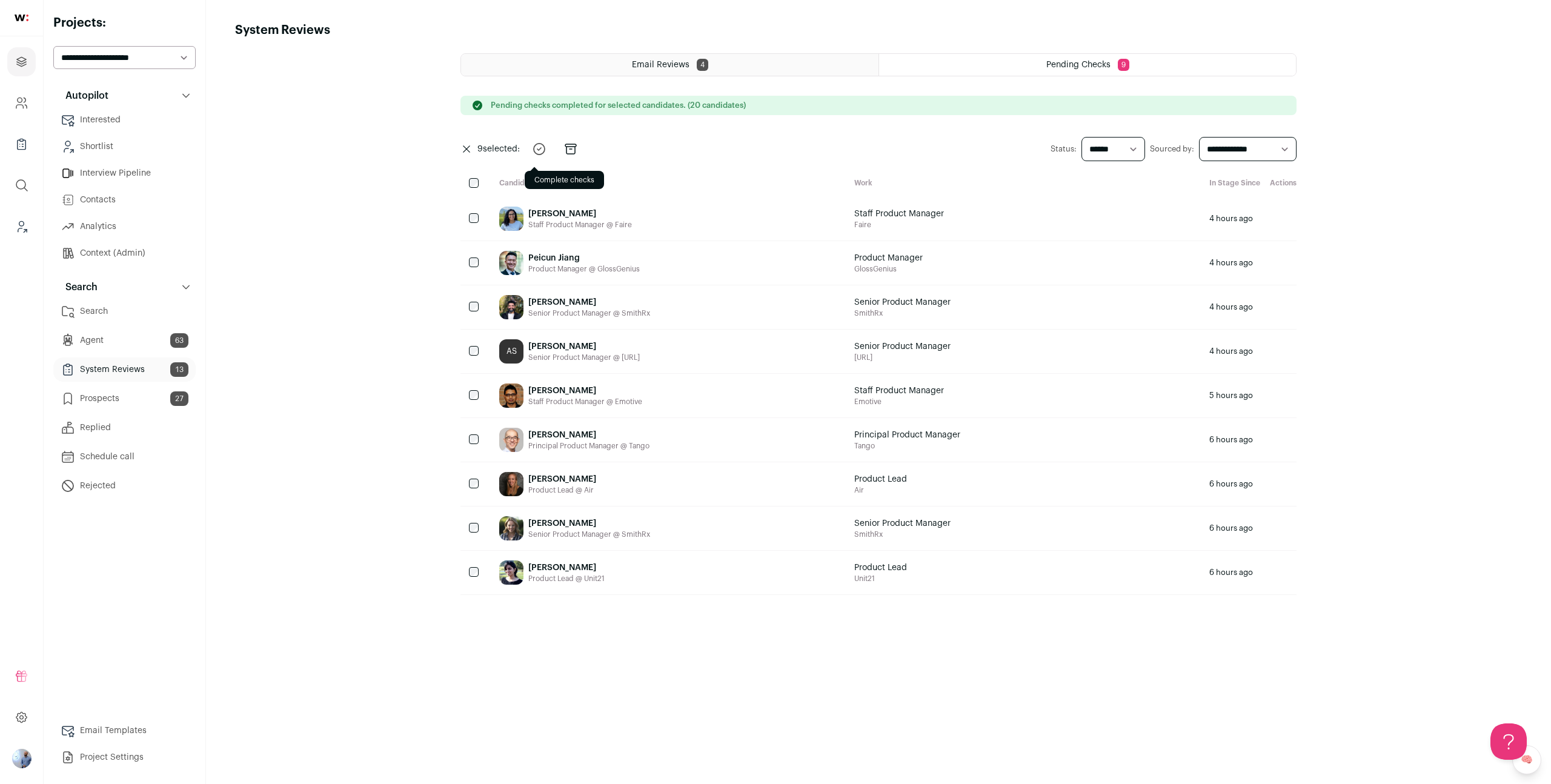
click at [540, 147] on icon "submit" at bounding box center [538, 149] width 15 height 15
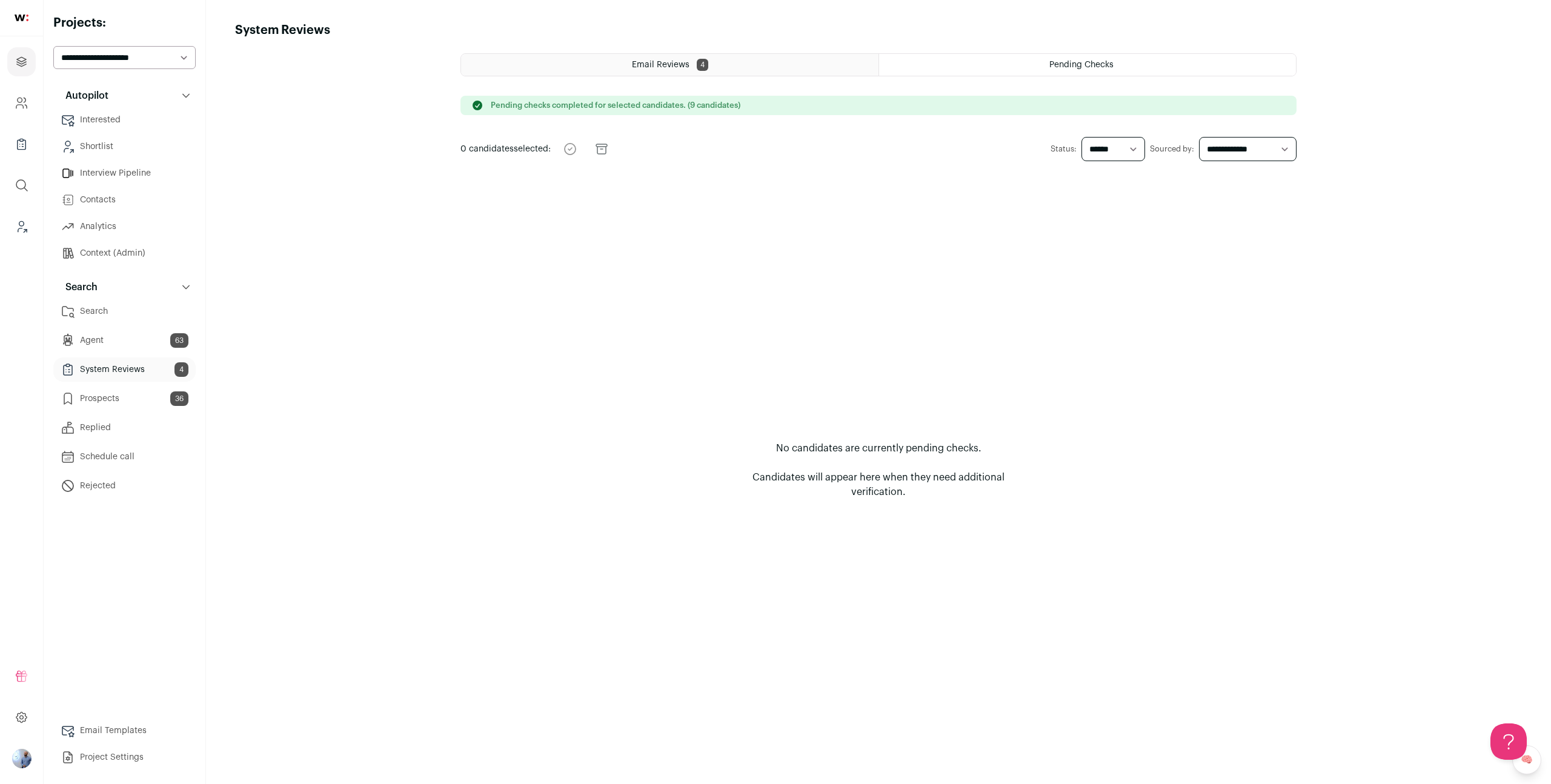
click at [160, 406] on link "Prospects 36" at bounding box center [124, 398] width 143 height 24
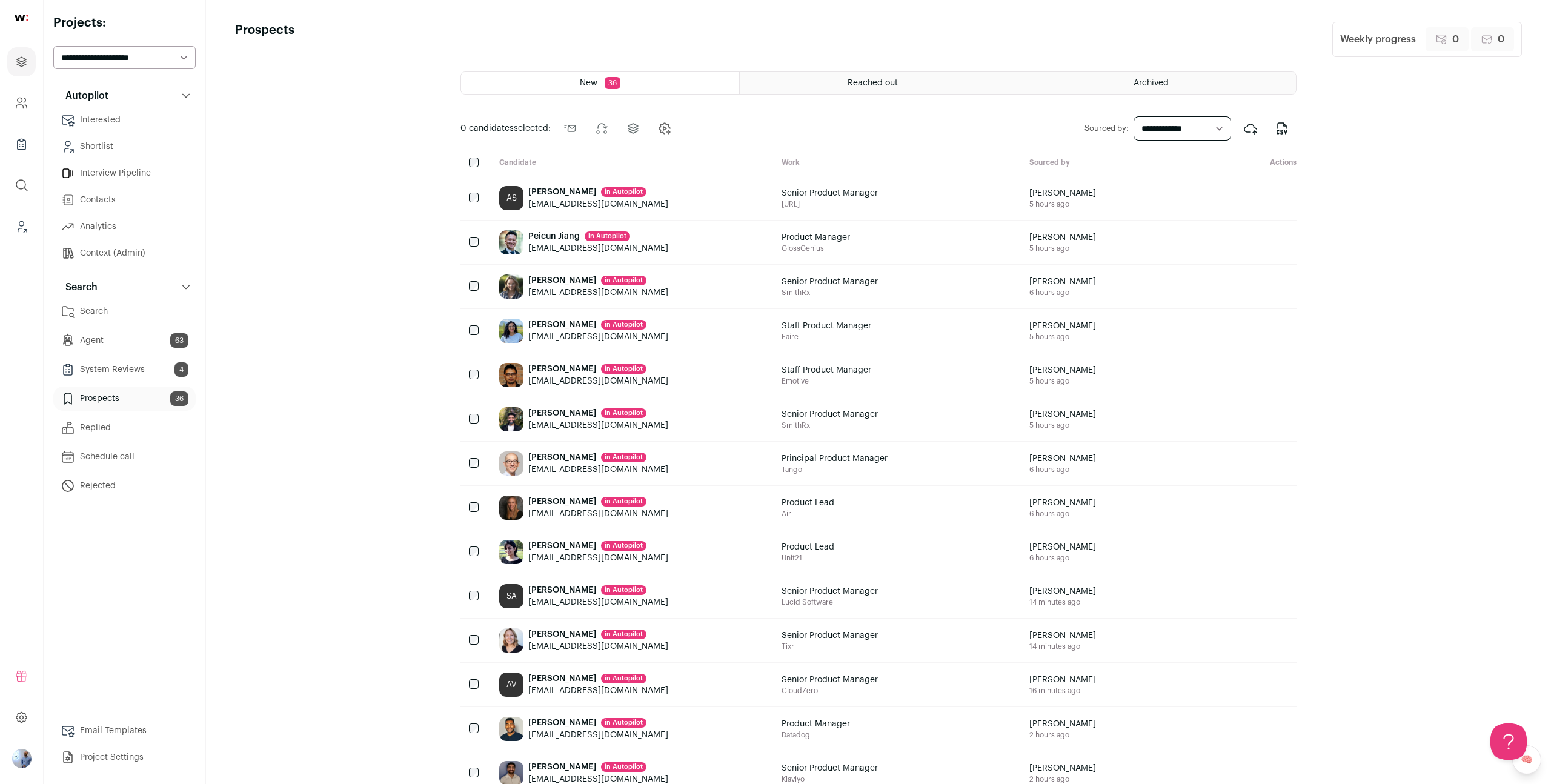
scroll to position [559, 0]
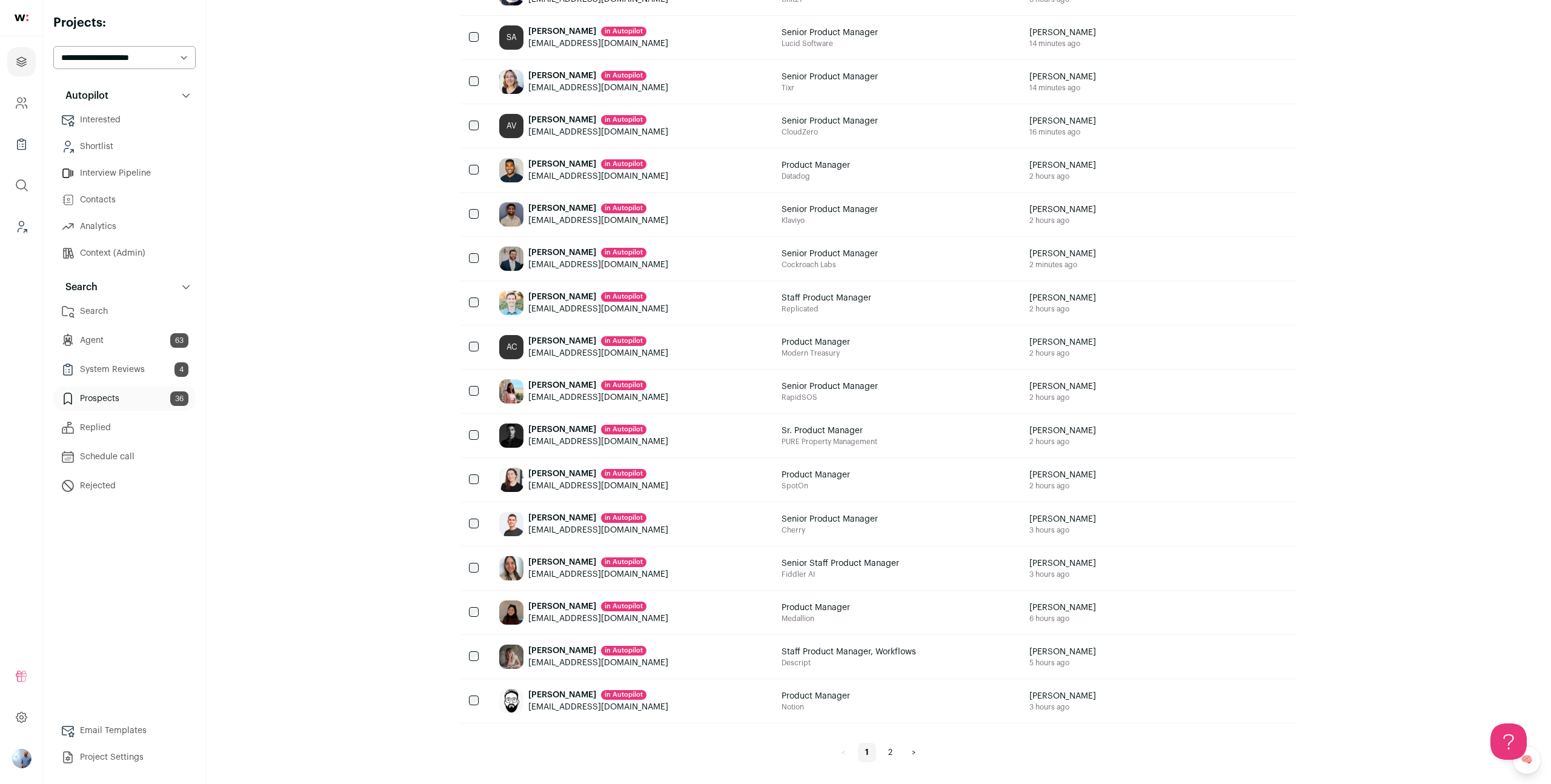
click at [119, 313] on link "Search" at bounding box center [124, 311] width 143 height 24
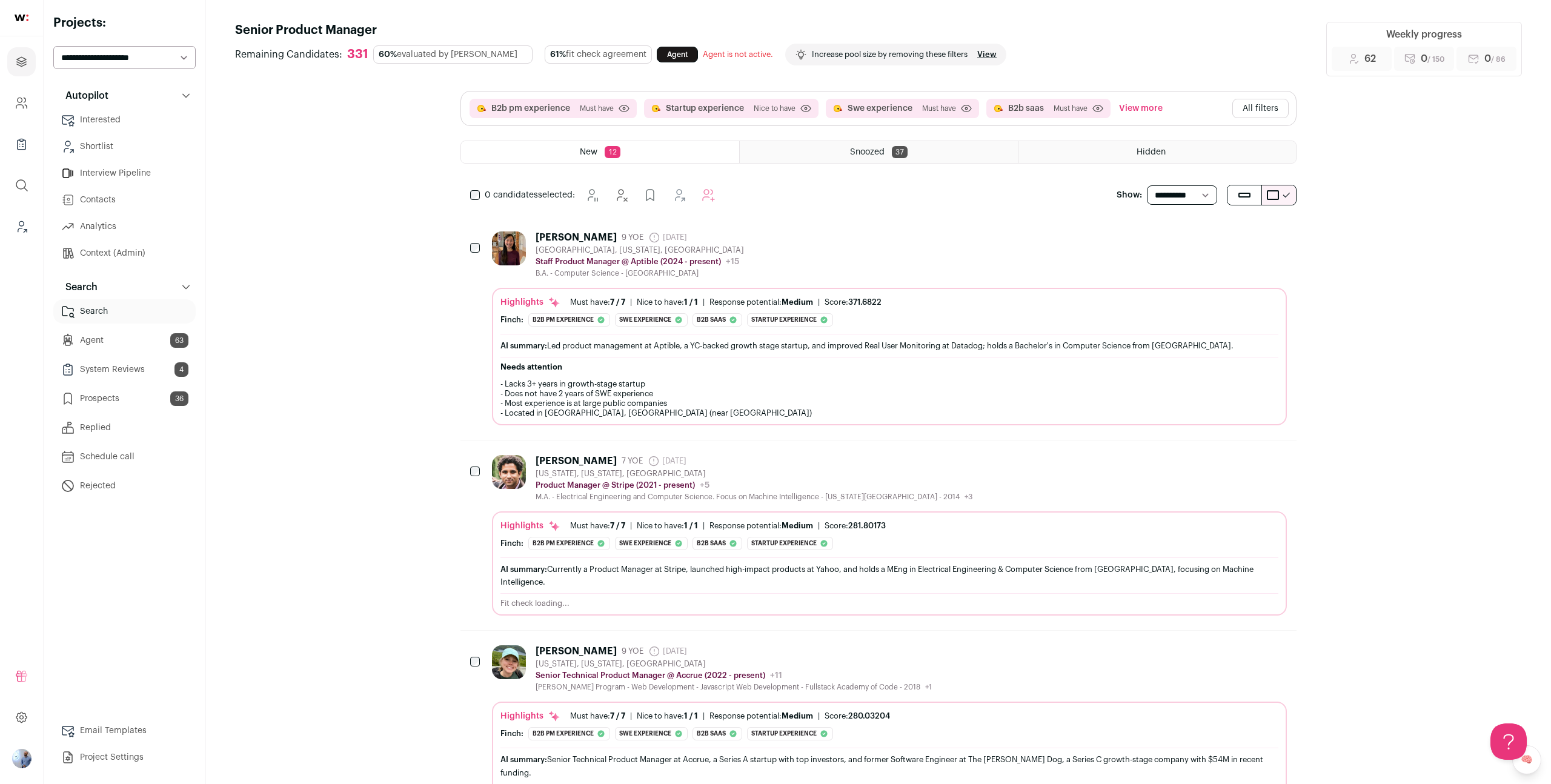
click at [873, 249] on div "Nhien Tran 9 YOE 29 days ago Admin only. The last time the profile was scraped.…" at bounding box center [889, 255] width 795 height 47
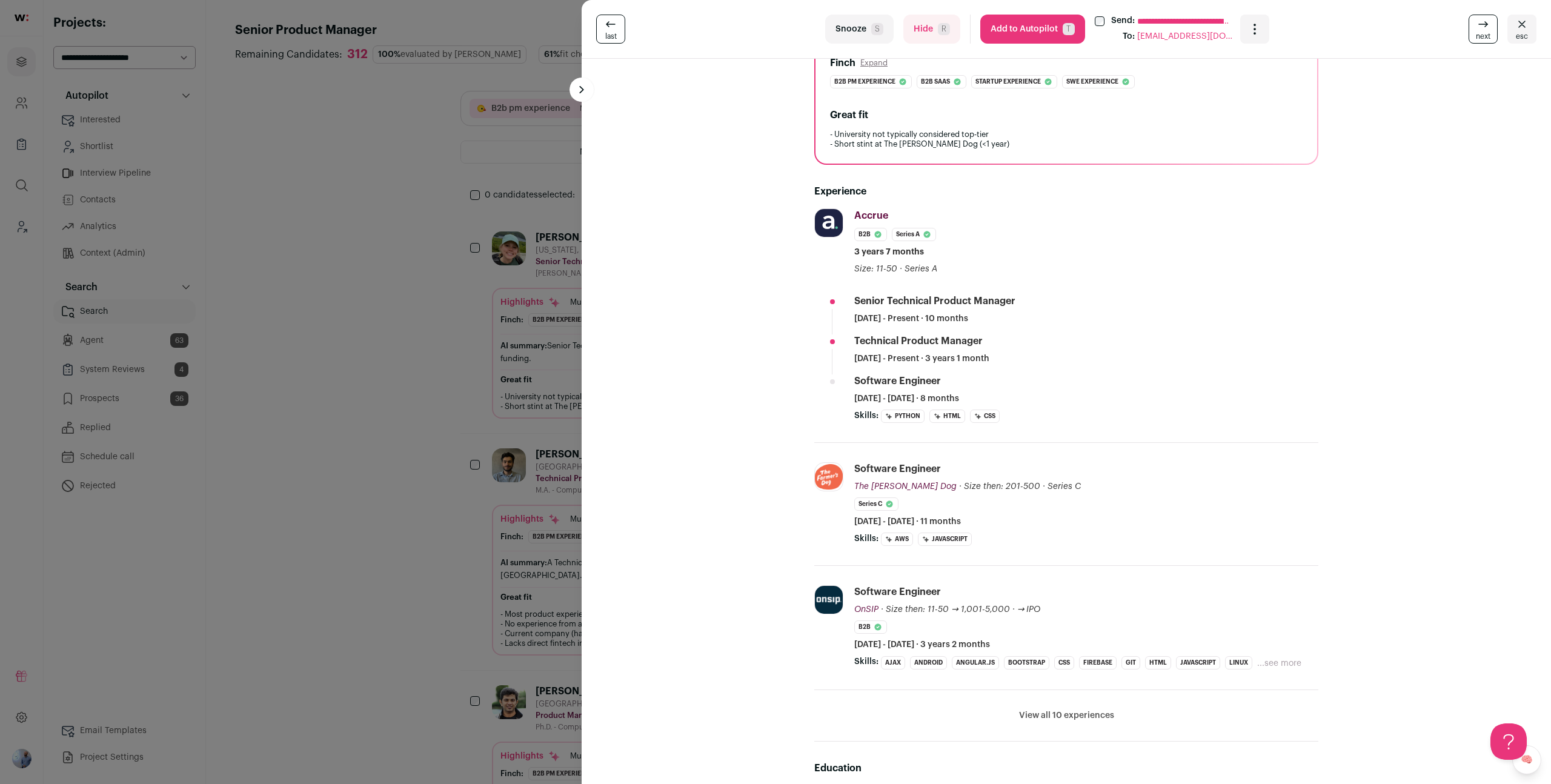
scroll to position [318, 0]
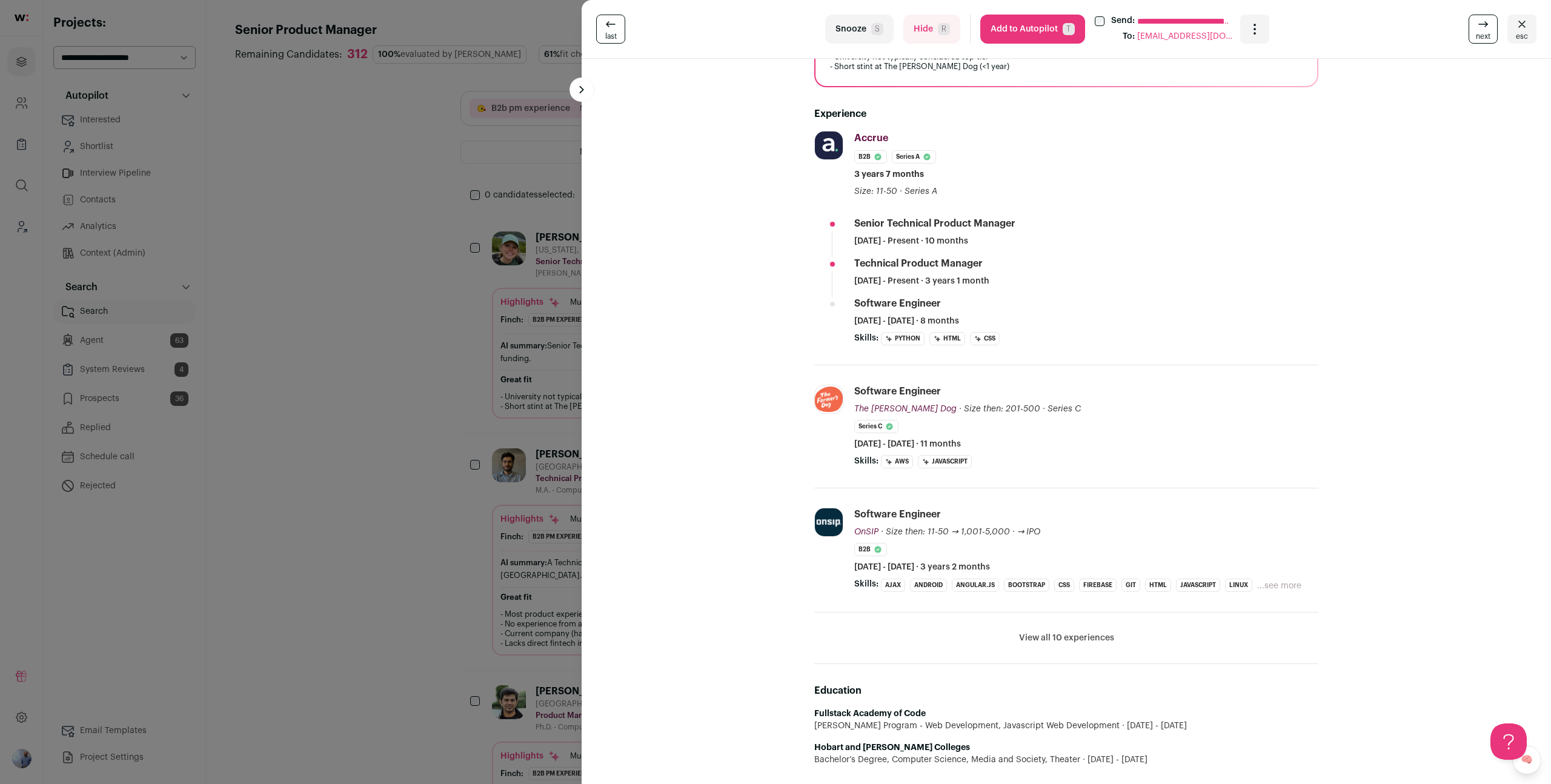
click at [618, 613] on turbo-frame "**********" at bounding box center [1067, 392] width 970 height 784
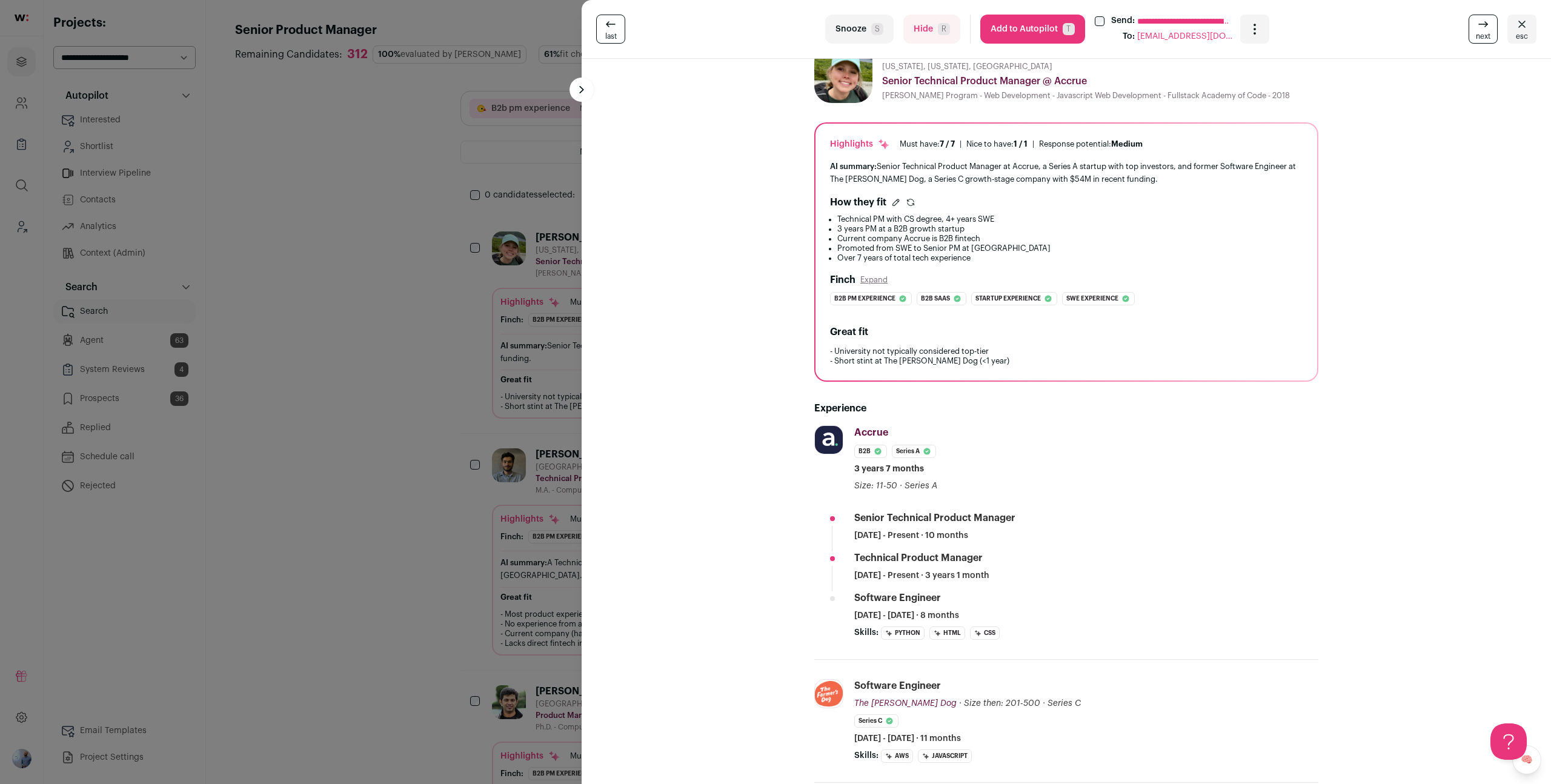
scroll to position [0, 0]
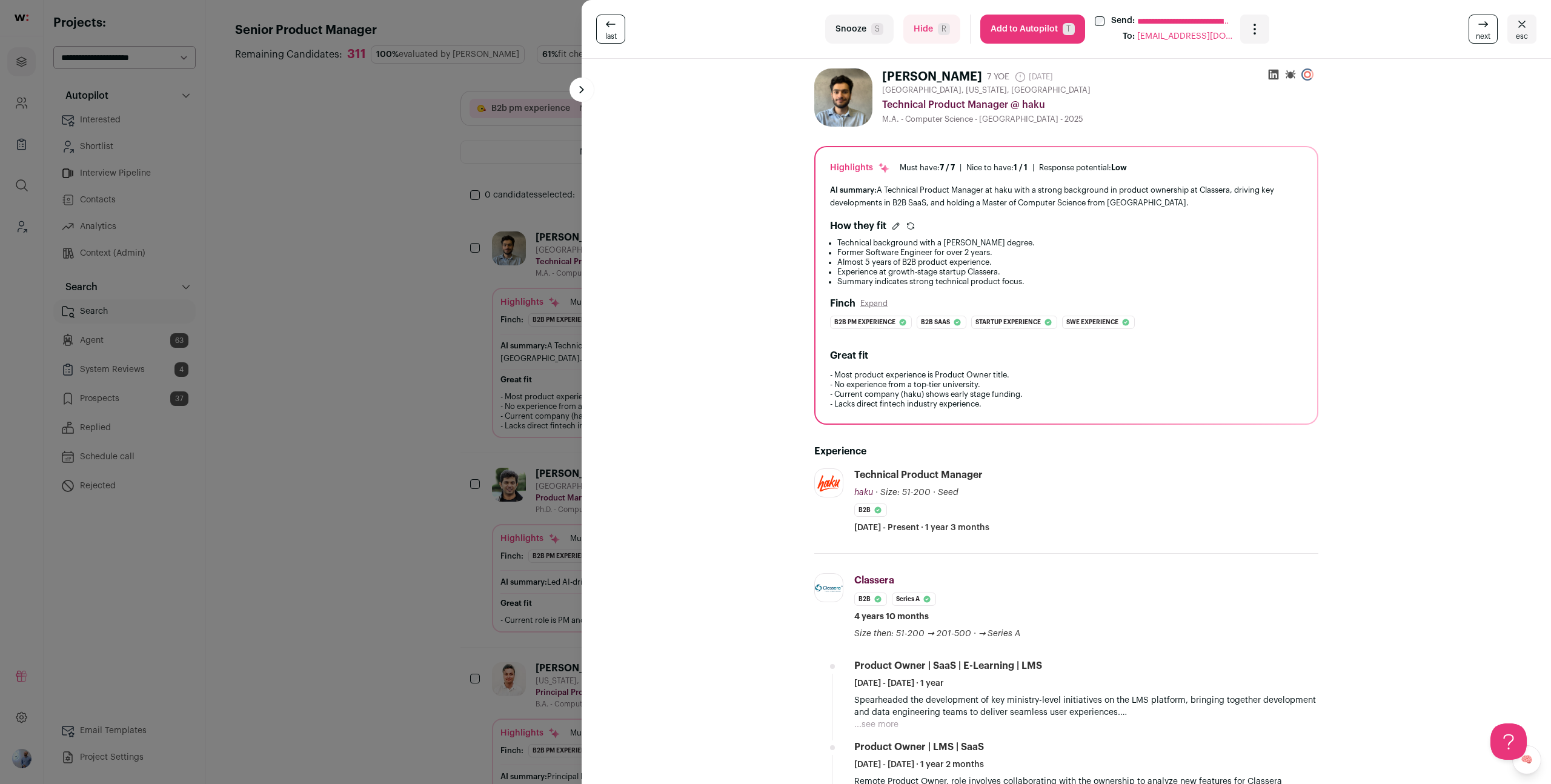
click at [410, 341] on div "**********" at bounding box center [776, 392] width 1551 height 784
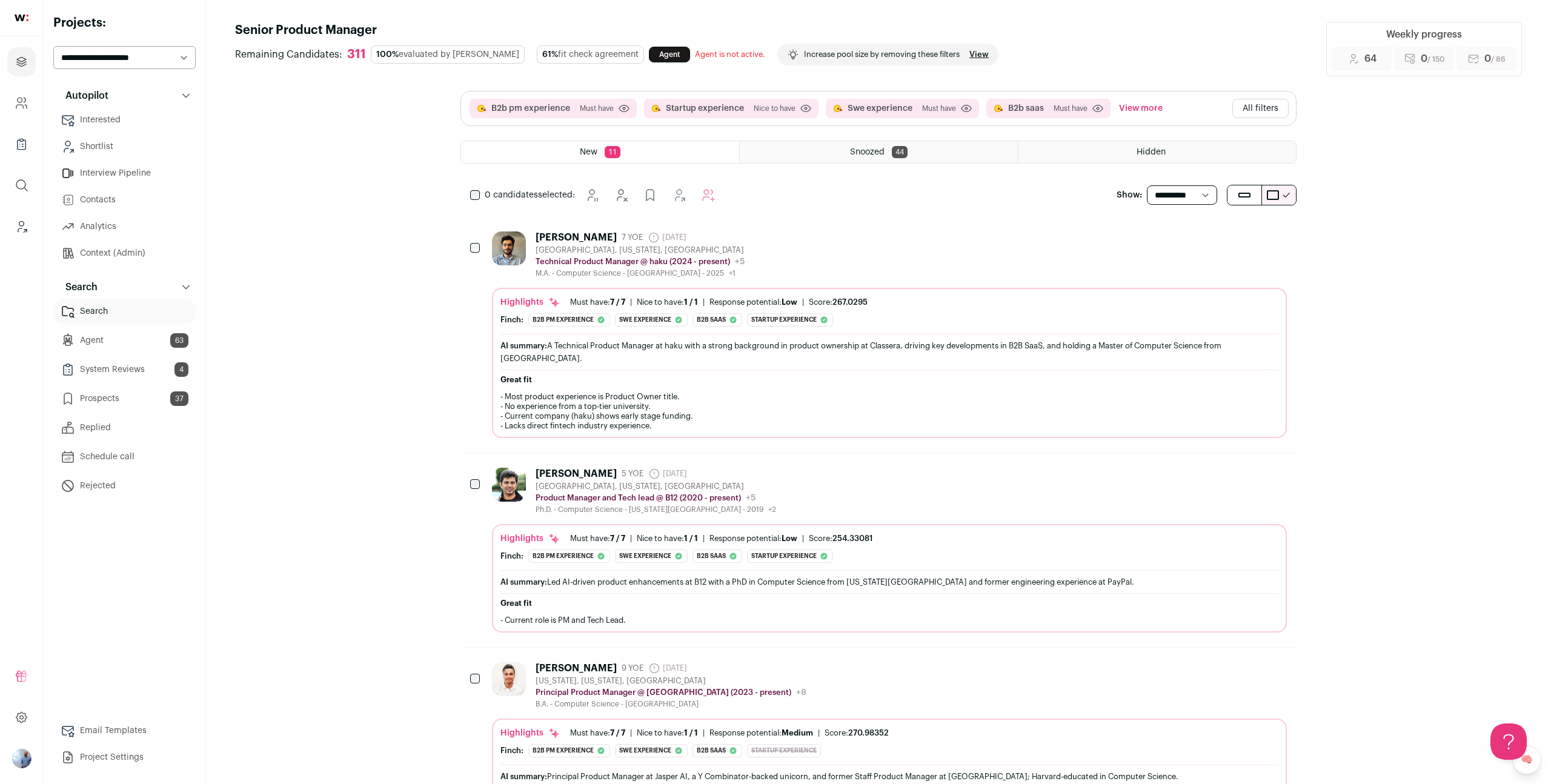
click at [1280, 109] on button "All filters" at bounding box center [1260, 109] width 56 height 19
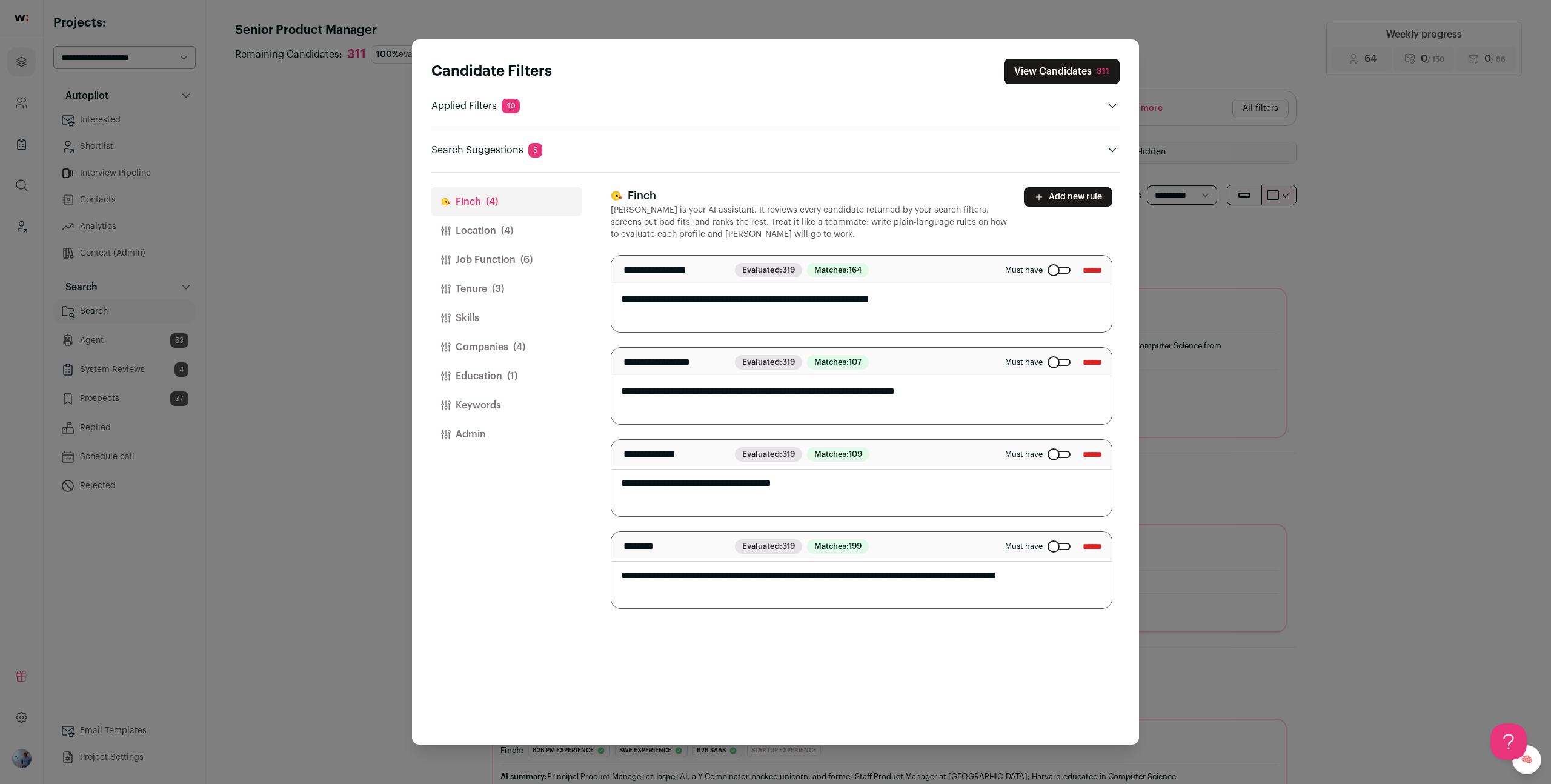
click at [489, 420] on button "Admin" at bounding box center [506, 434] width 151 height 29
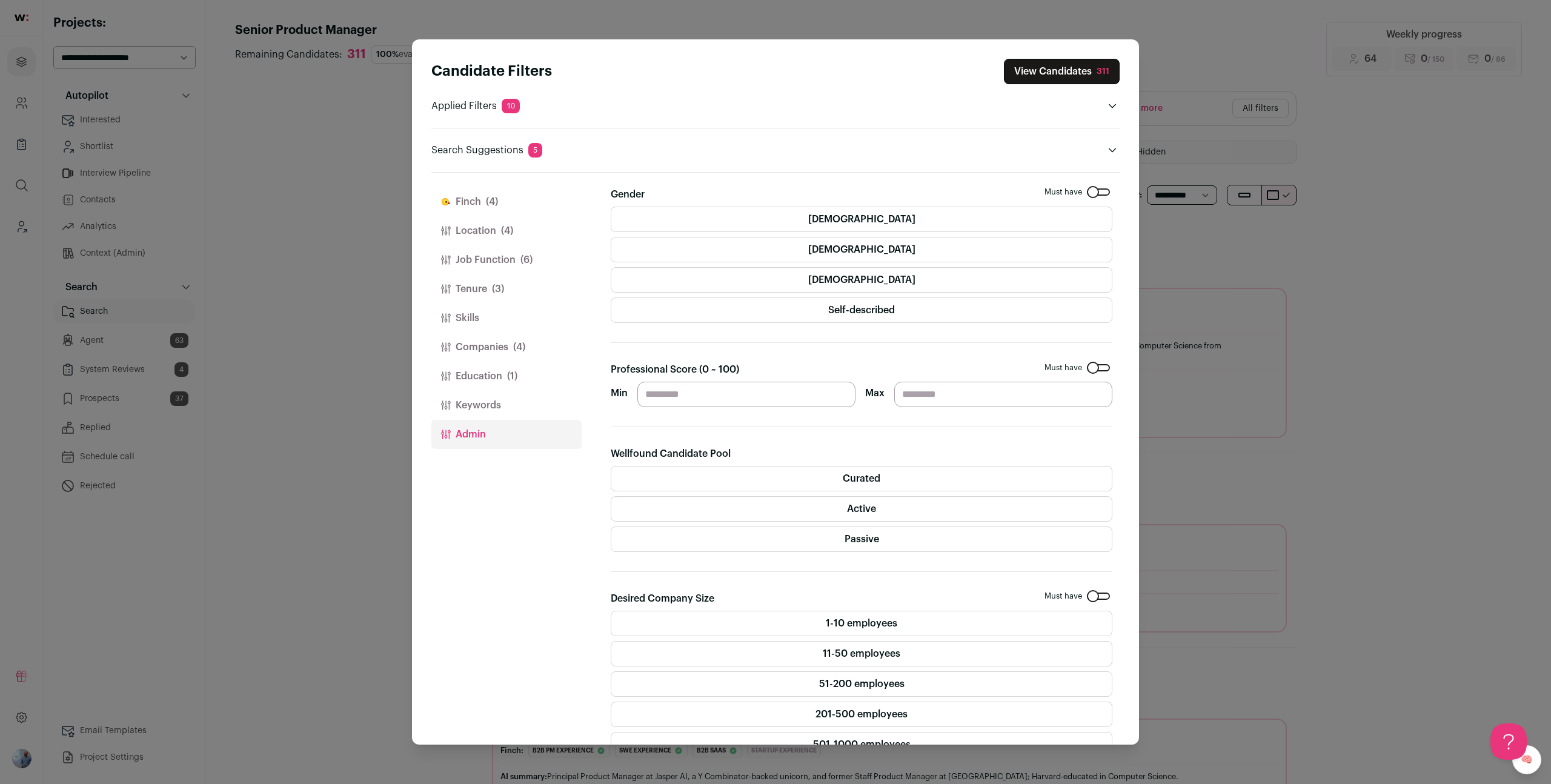
click at [501, 226] on span "(4)" at bounding box center [507, 230] width 12 height 15
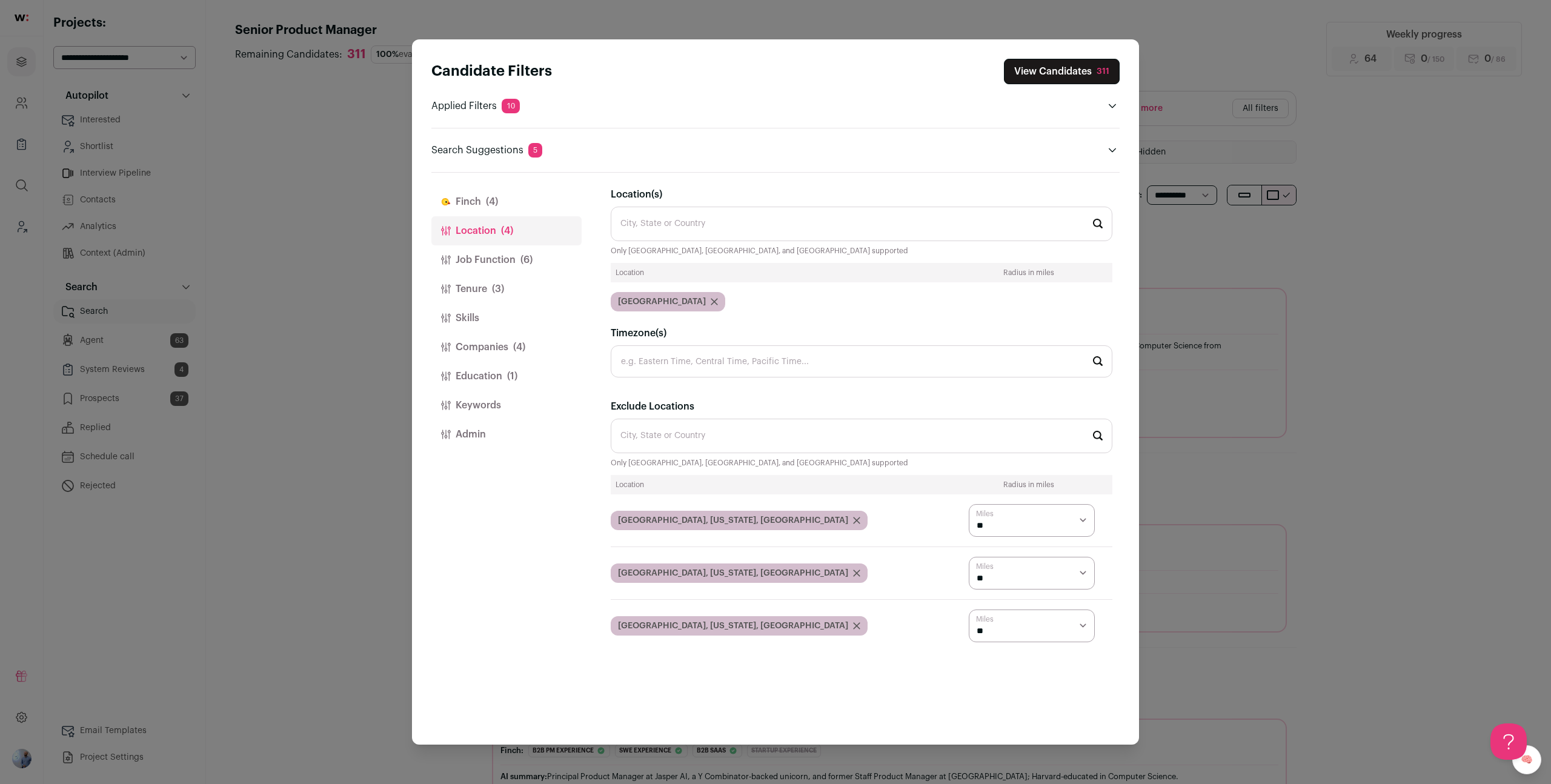
click at [493, 186] on div "Finch (4) Location (4) Job Function (6) Tenure (3) Skills Companies (4) Educati…" at bounding box center [506, 459] width 151 height 572
click at [485, 192] on button "Finch (4)" at bounding box center [506, 202] width 151 height 29
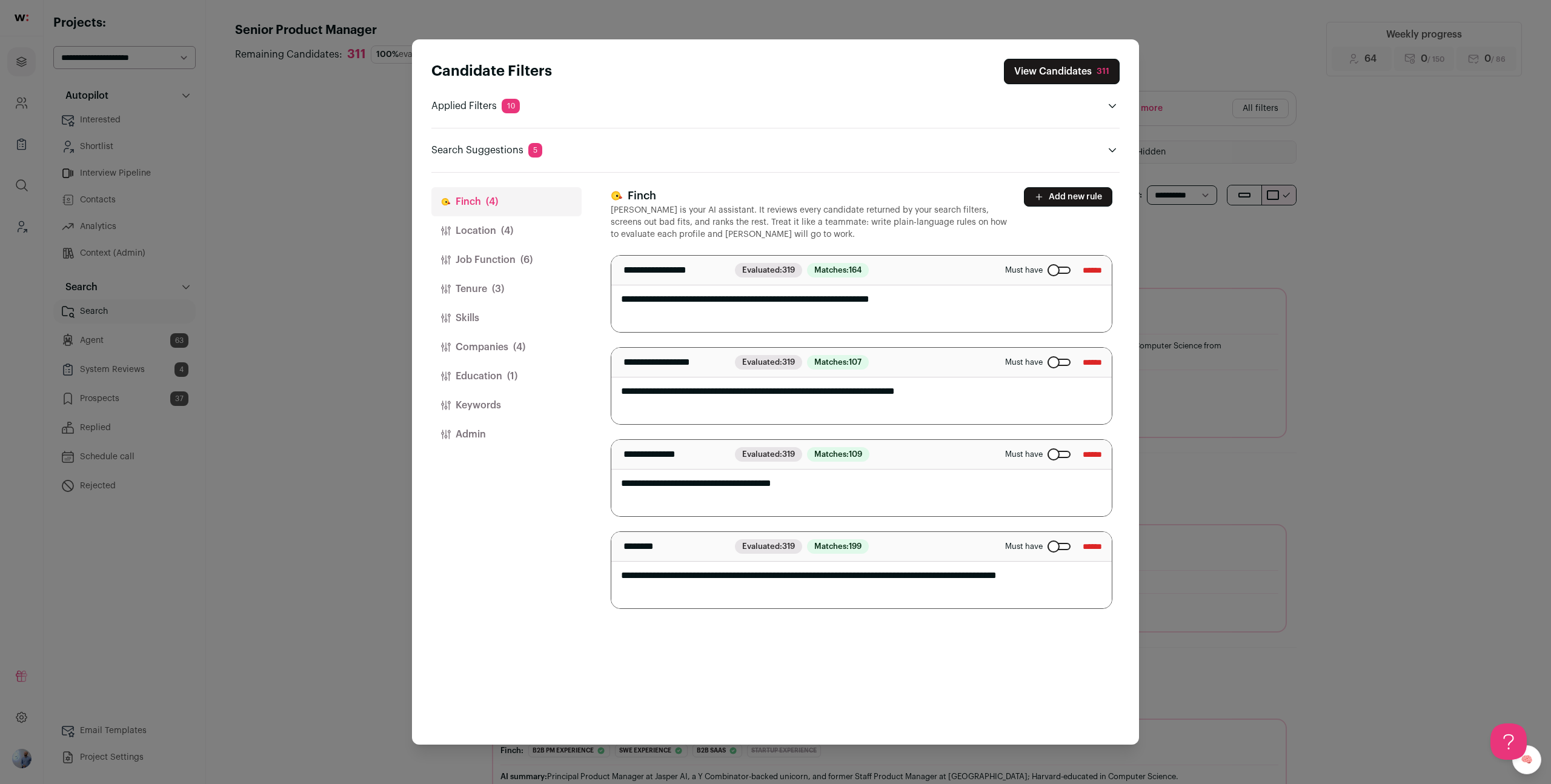
click at [497, 259] on button "Job Function (6)" at bounding box center [506, 260] width 151 height 29
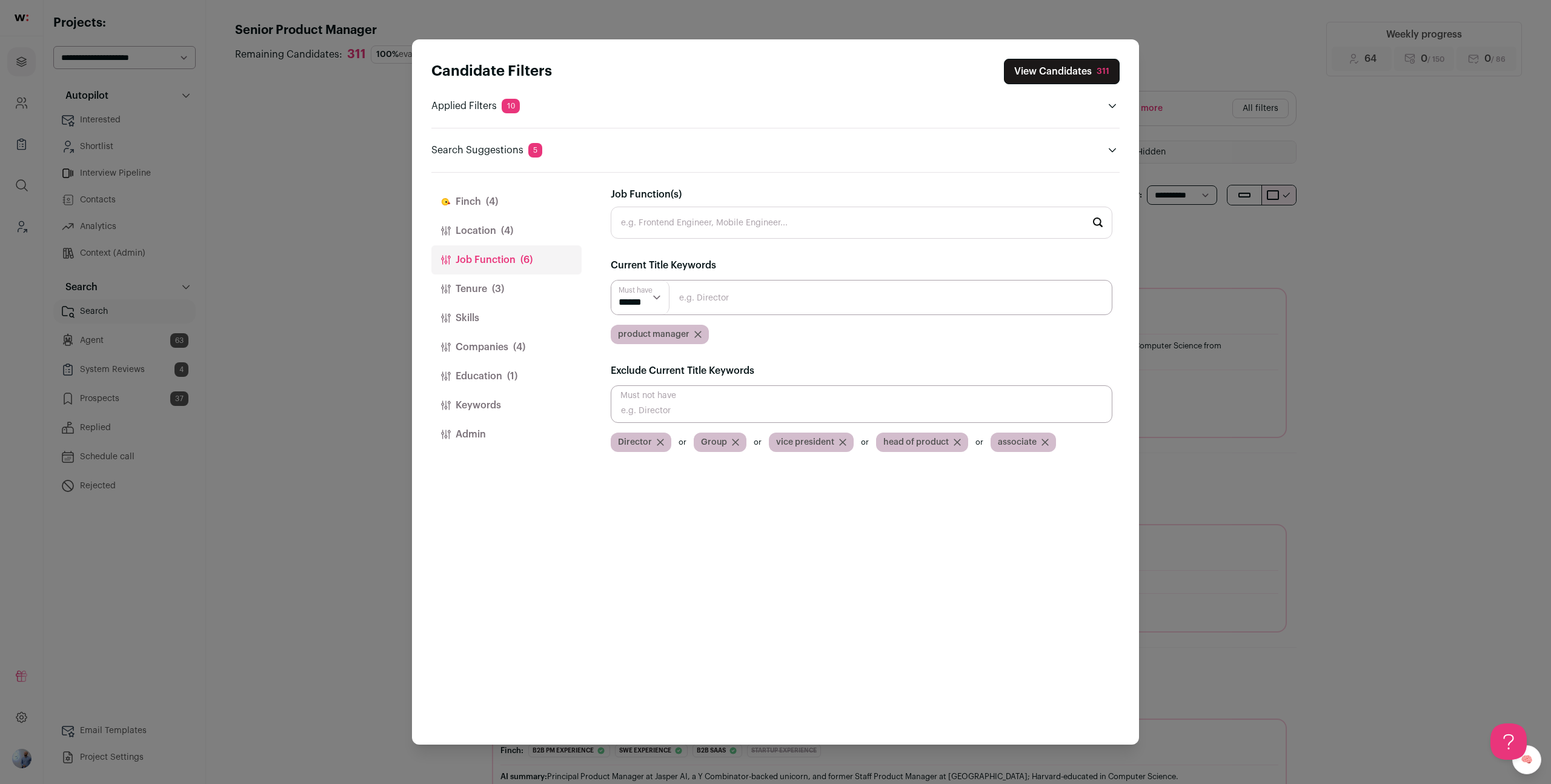
click at [718, 403] on input "Close modal via background" at bounding box center [861, 404] width 501 height 38
type input "technical"
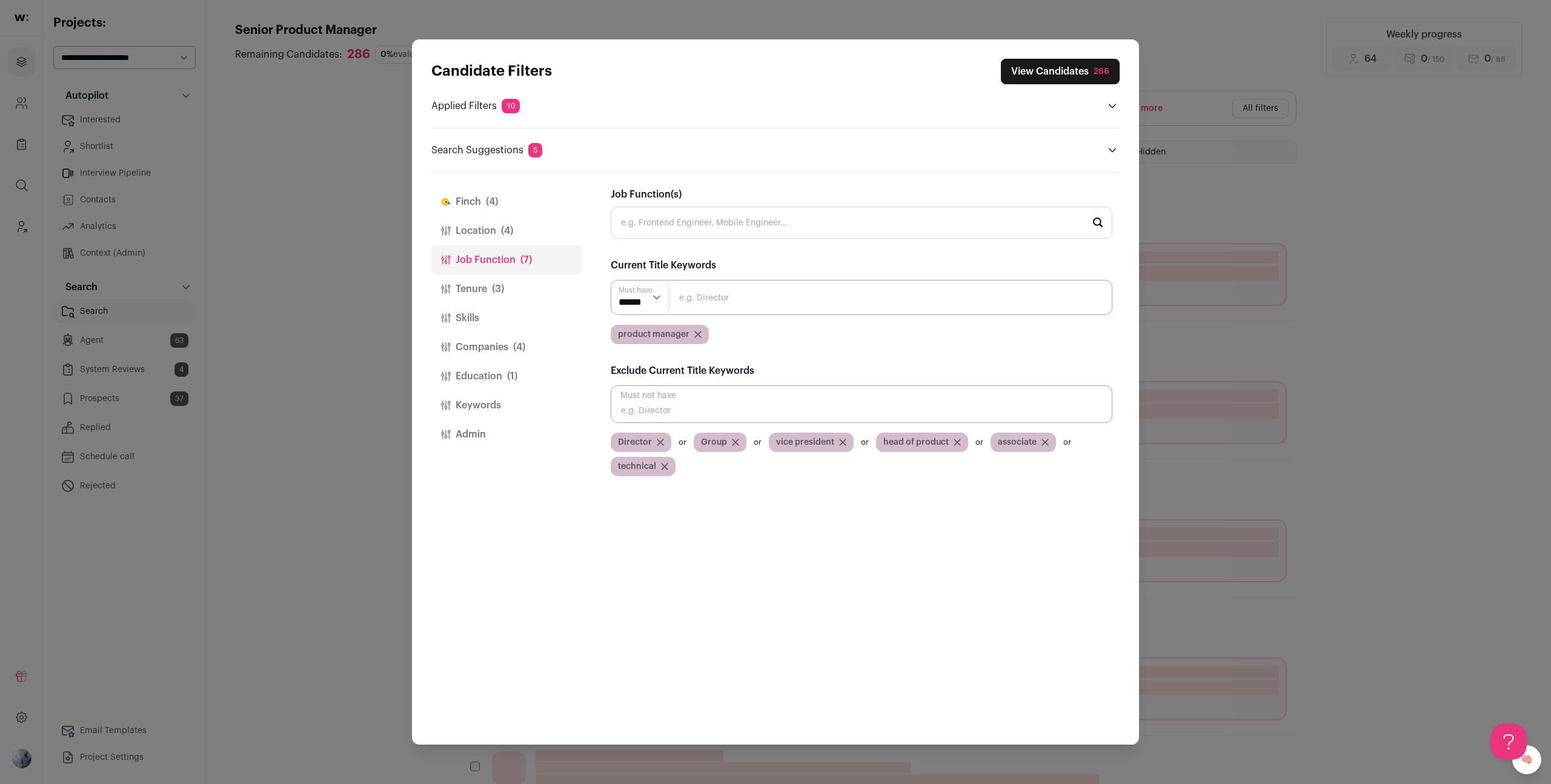
click at [1050, 67] on button "View Candidates 286" at bounding box center [1060, 71] width 119 height 25
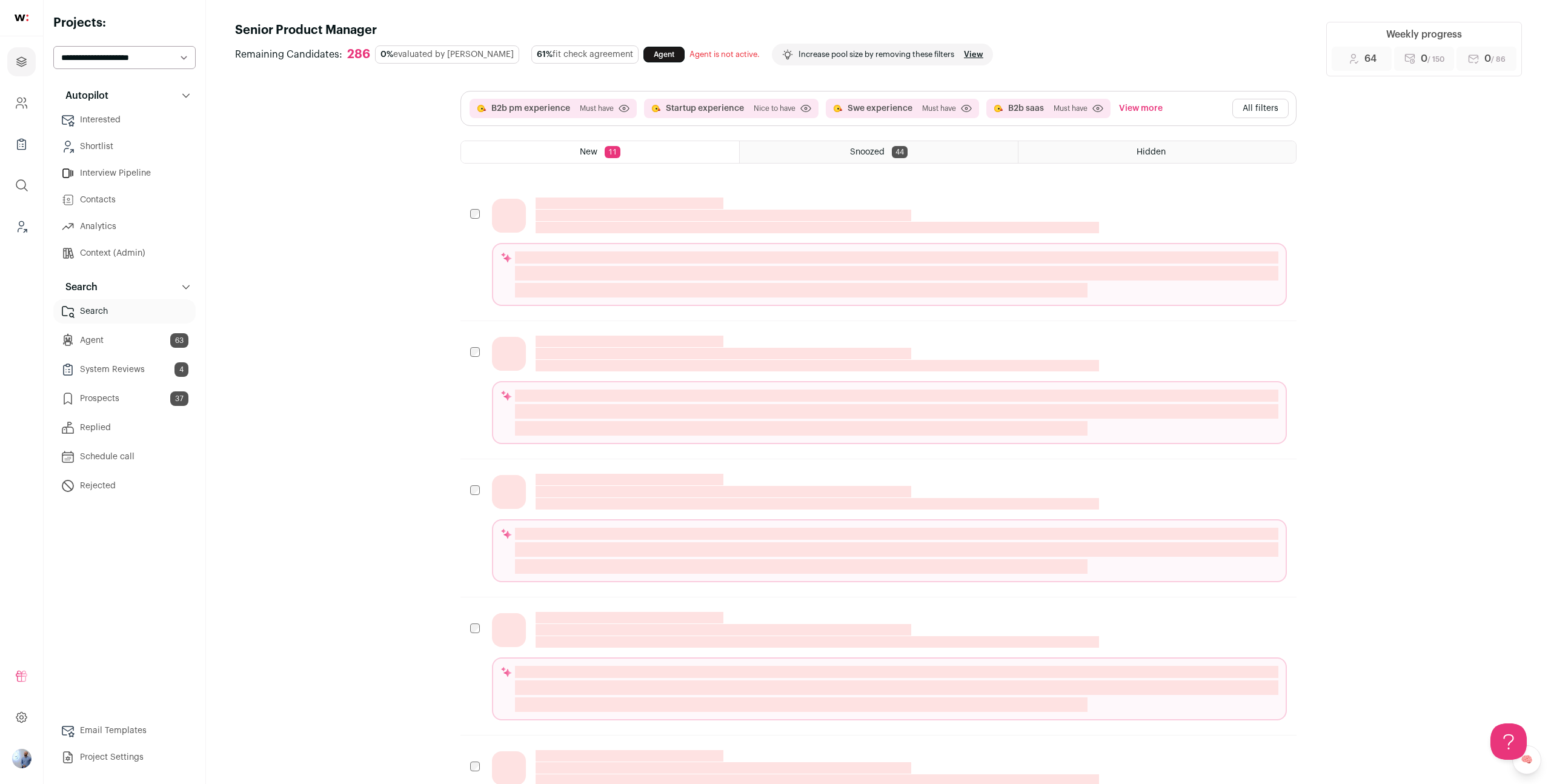
click at [938, 239] on div "Name Headline Location Highlights Candidate Highlight Candidate Custom Highlight" at bounding box center [889, 252] width 795 height 109
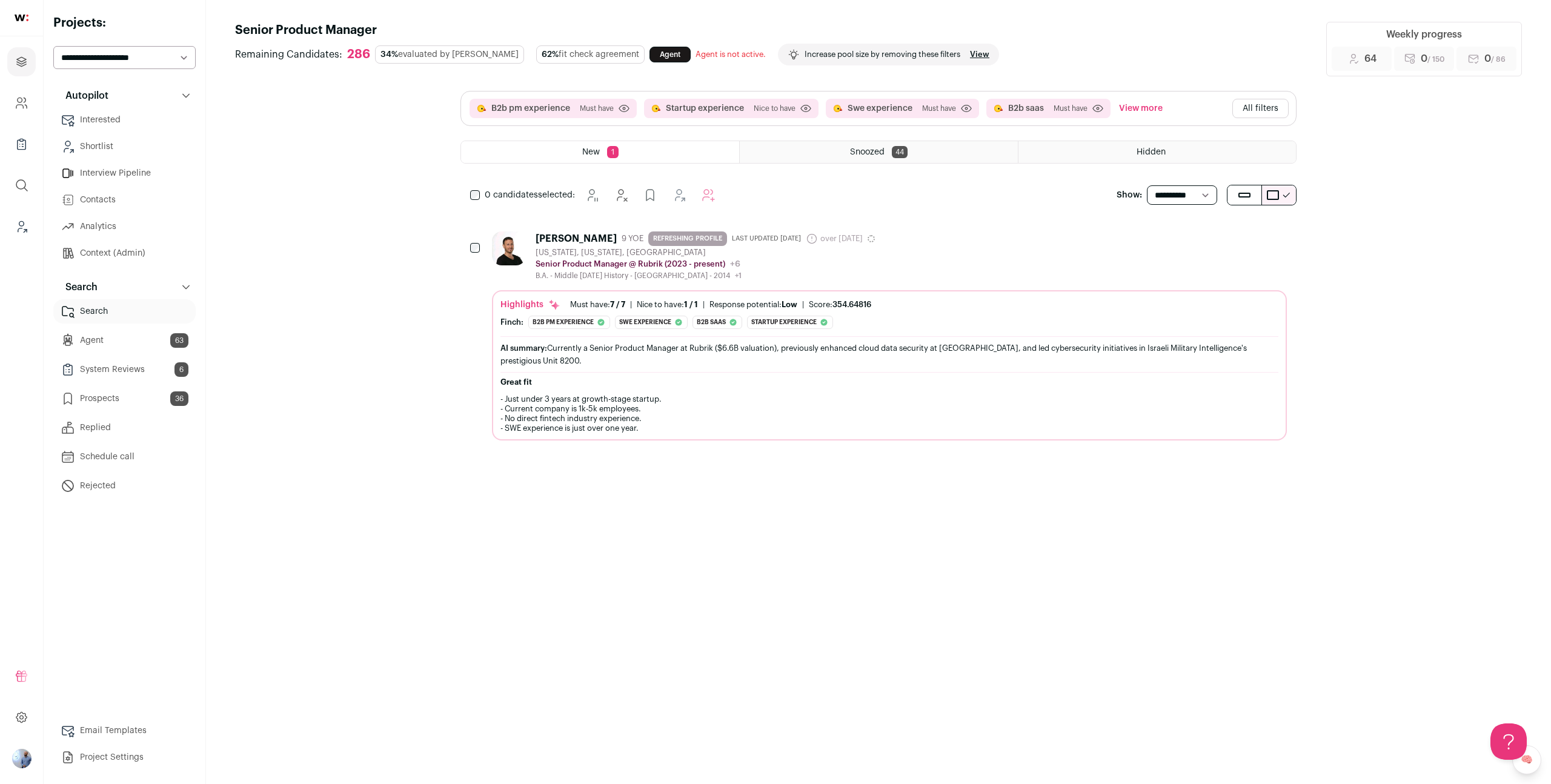
click at [855, 273] on div "B.A. - Middle Easter History - University of Haifa - 2014 +1 2011 - 2014 Univer…" at bounding box center [705, 276] width 339 height 10
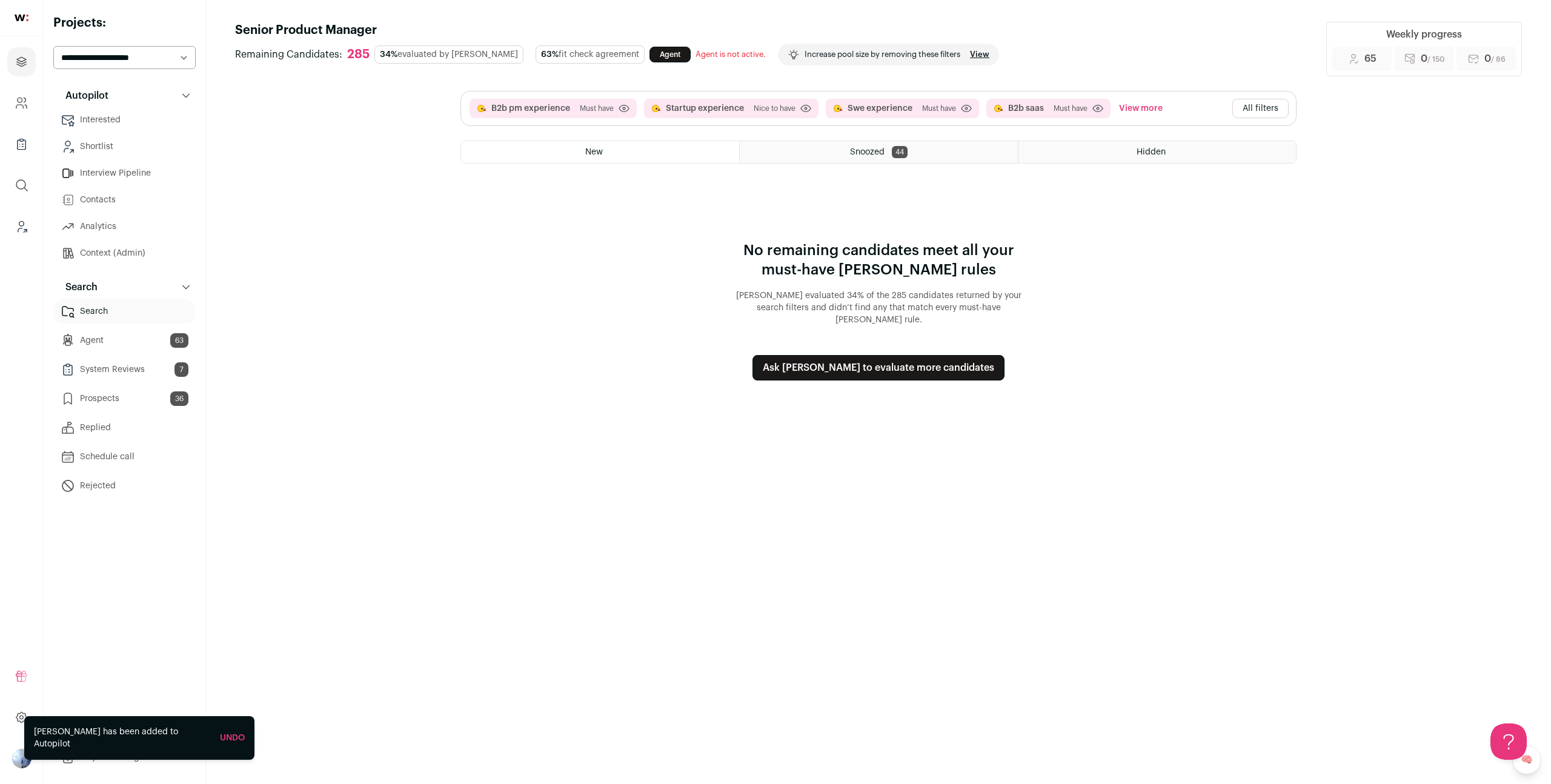
click at [866, 357] on button "Ask [PERSON_NAME] to evaluate more candidates" at bounding box center [878, 367] width 252 height 25
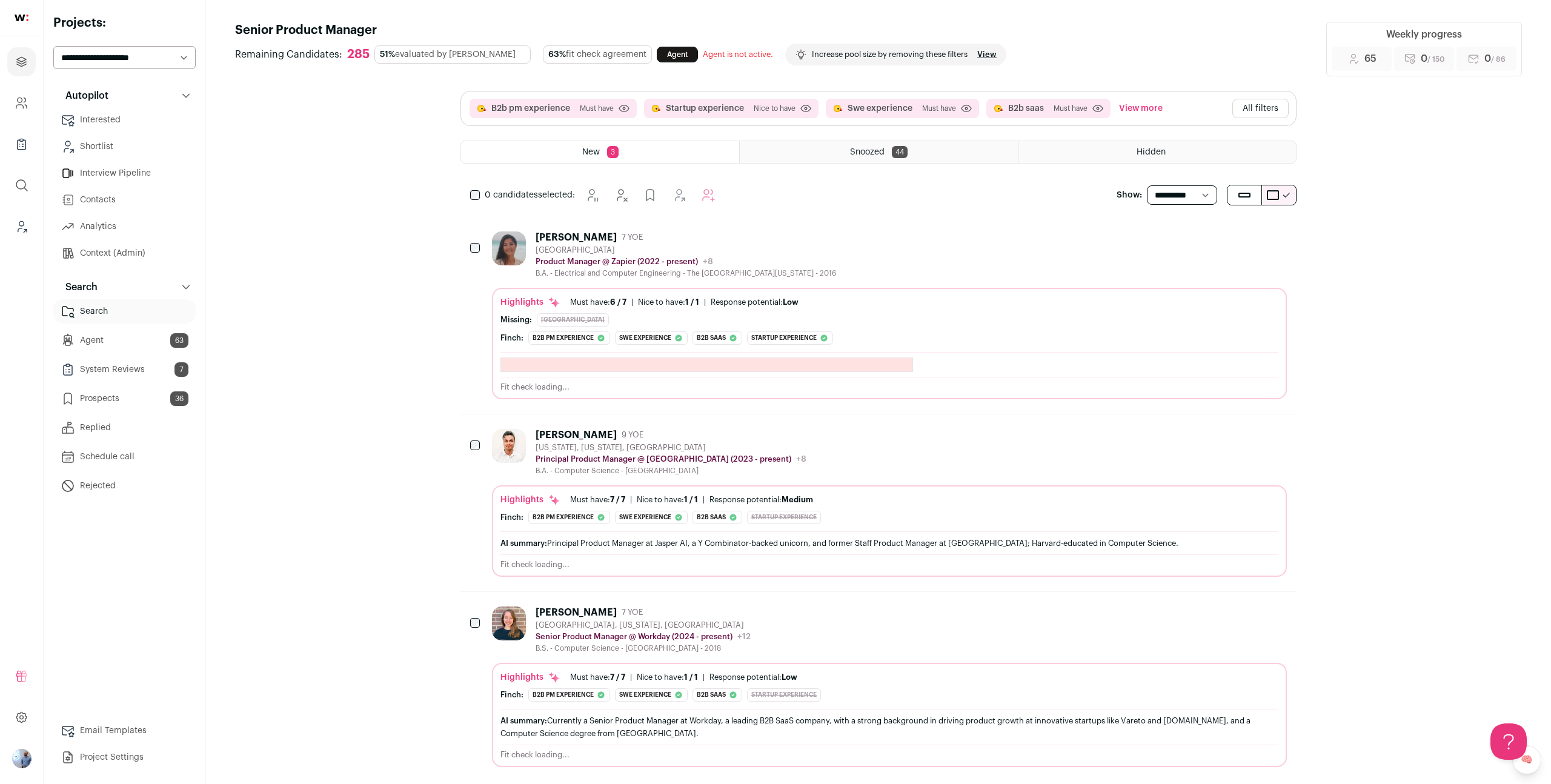
click at [780, 235] on div "Grace Dyer 7 YOE" at bounding box center [685, 237] width 300 height 12
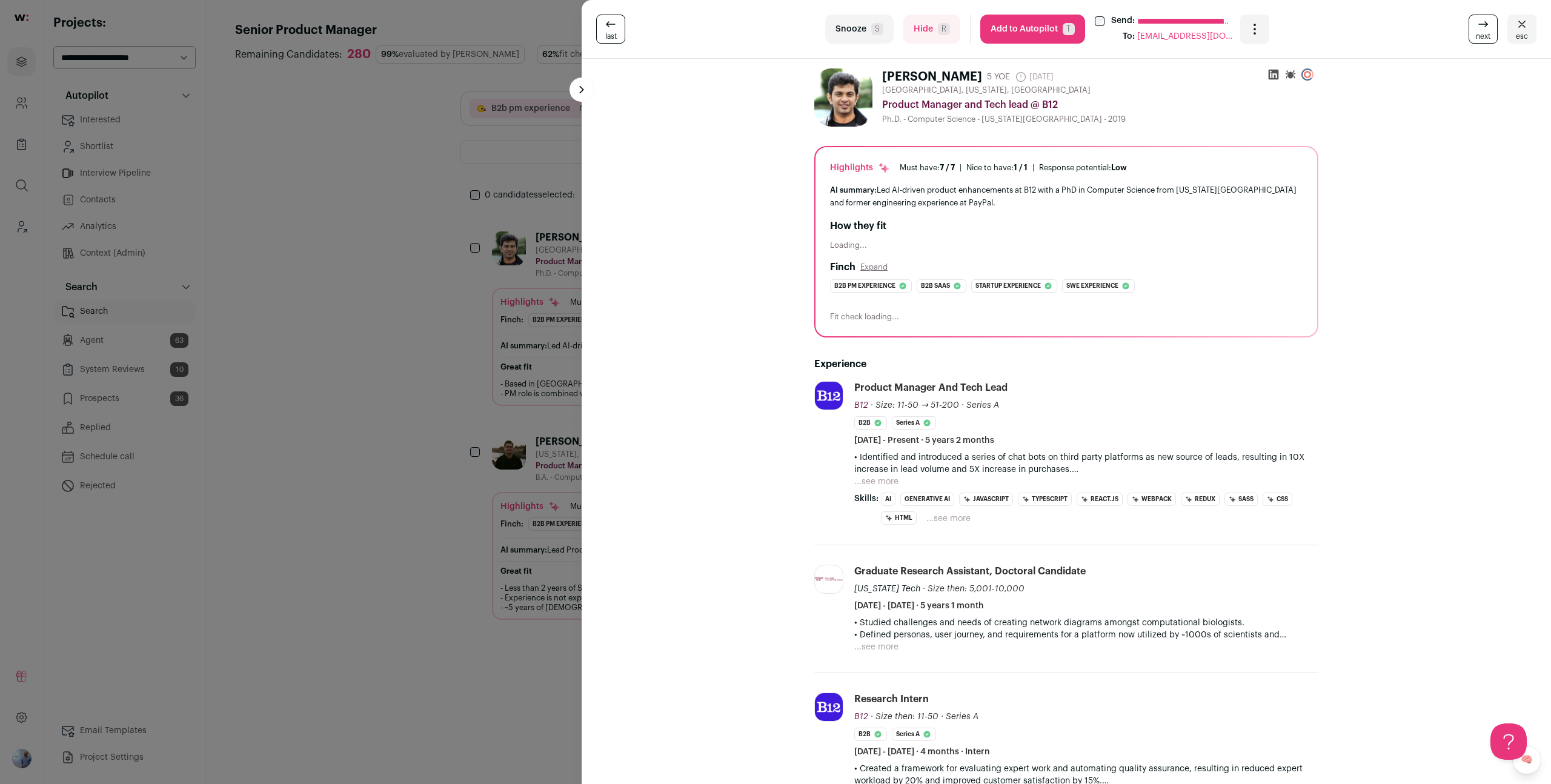
click at [885, 486] on button "...see more" at bounding box center [877, 481] width 45 height 12
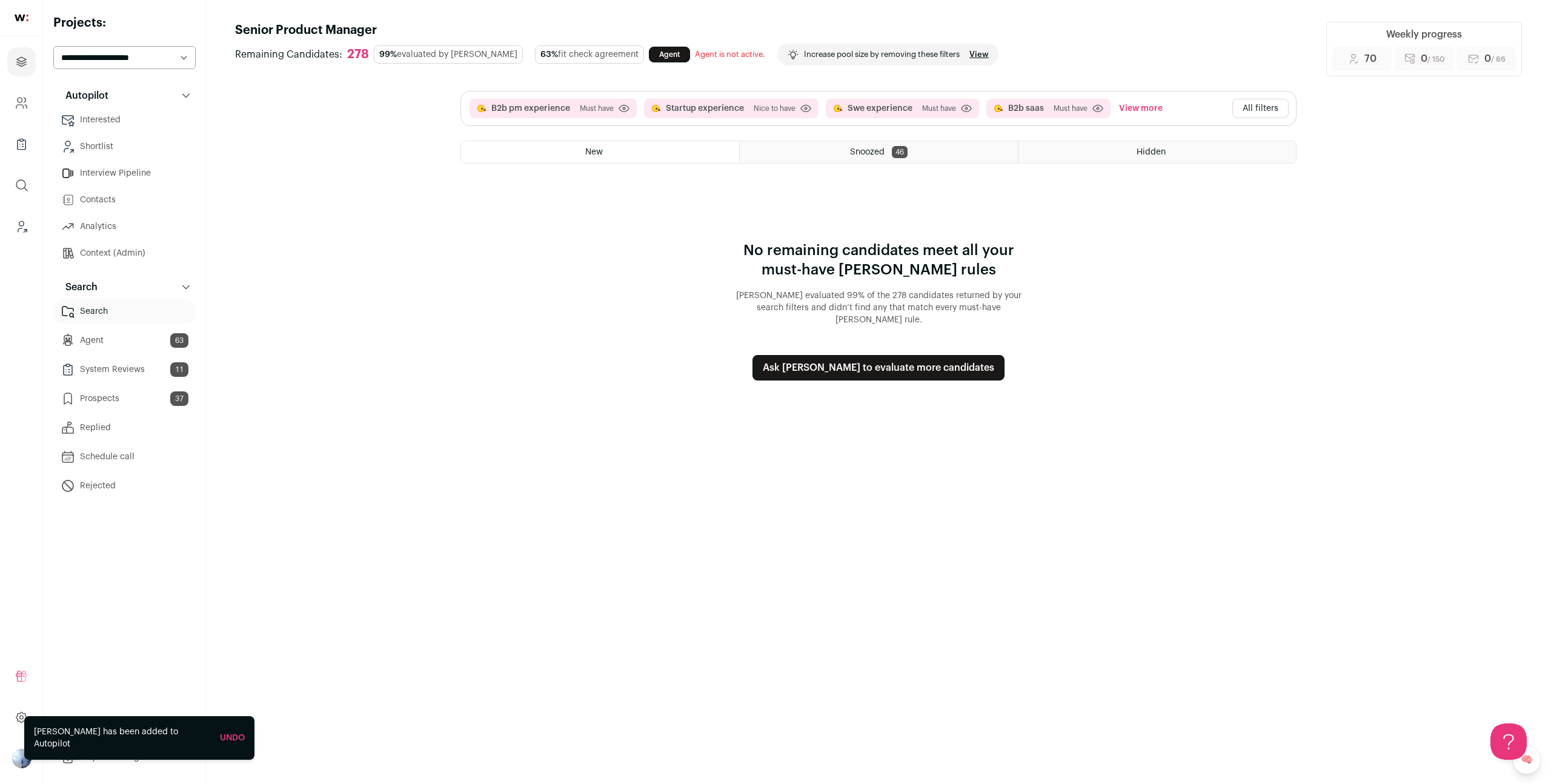
click at [833, 361] on button "Ask [PERSON_NAME] to evaluate more candidates" at bounding box center [878, 367] width 252 height 25
click at [1242, 109] on button "All filters" at bounding box center [1260, 109] width 56 height 19
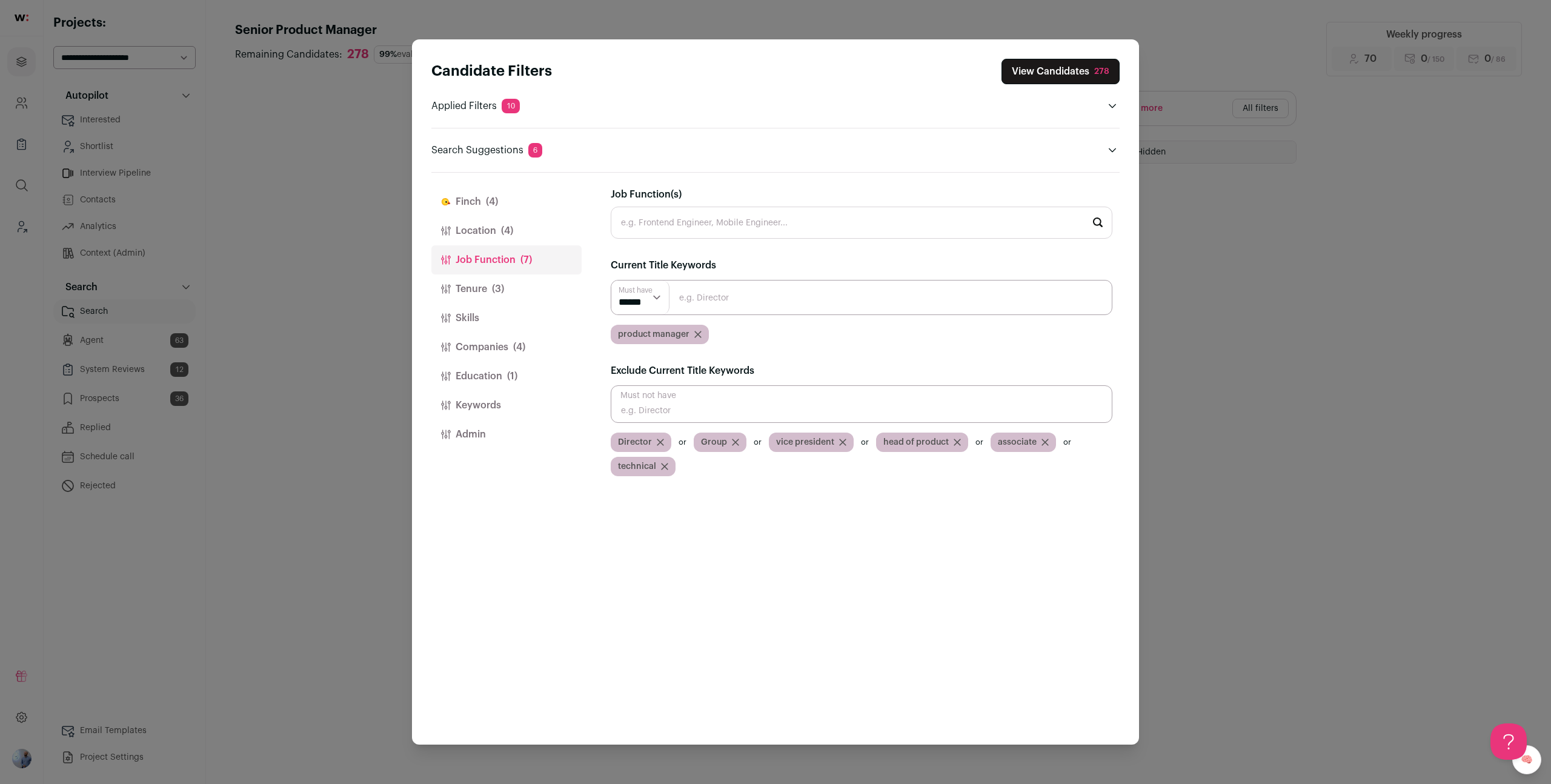
click at [478, 288] on button "Tenure (3)" at bounding box center [506, 289] width 151 height 29
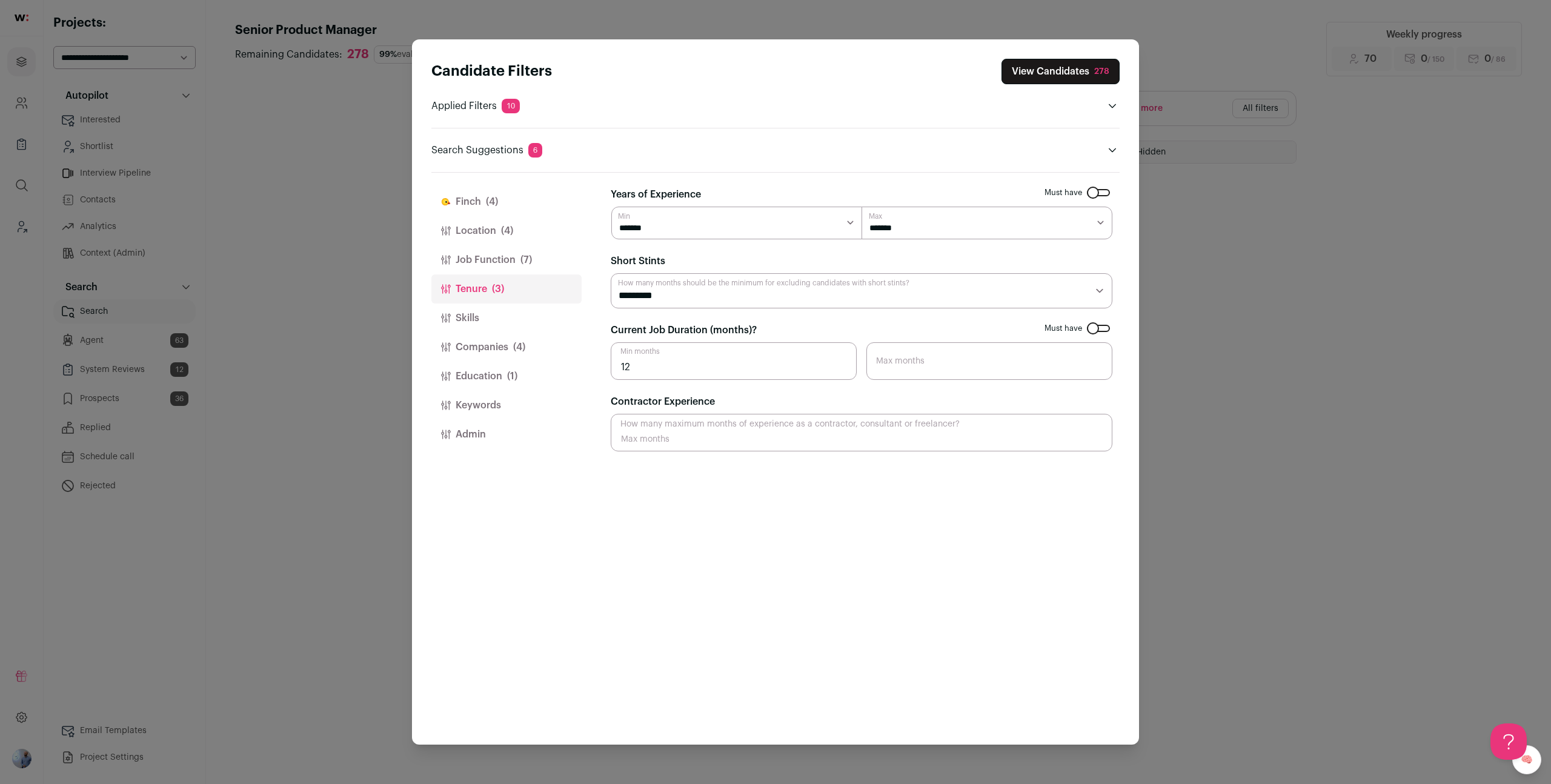
click at [533, 320] on button "Skills" at bounding box center [506, 318] width 151 height 29
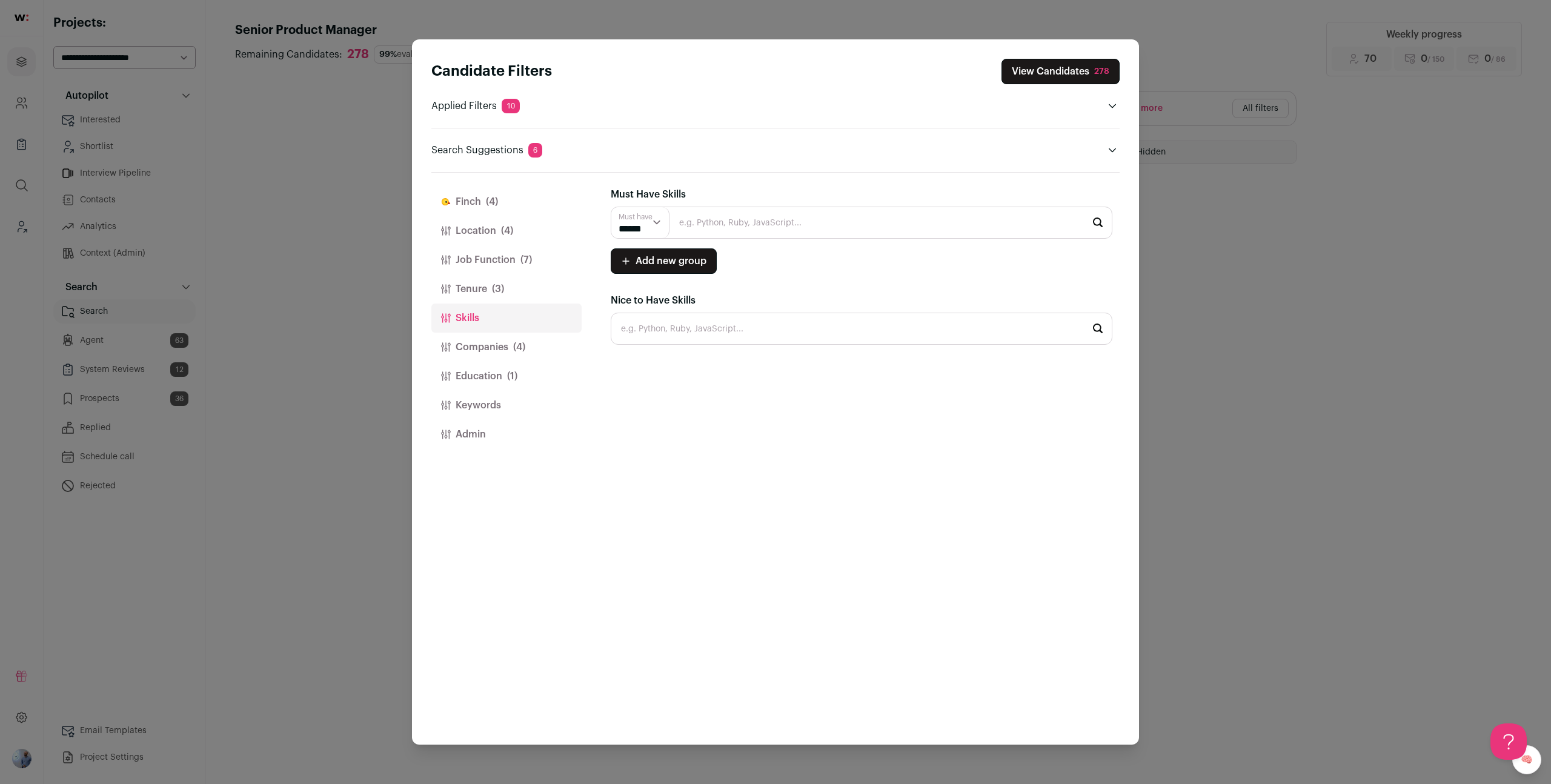
click at [526, 344] on button "Companies (4)" at bounding box center [506, 347] width 151 height 29
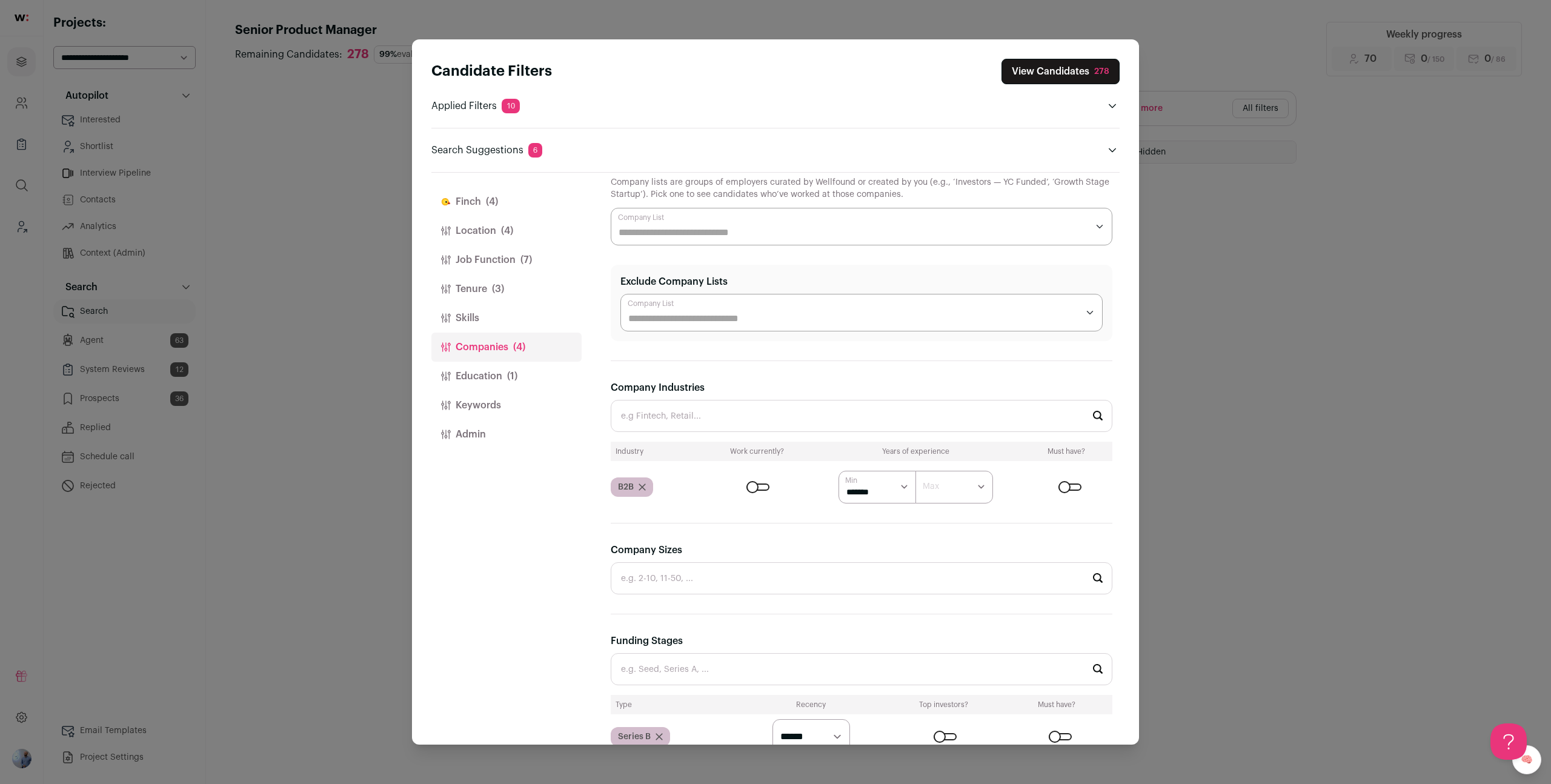
scroll to position [41, 0]
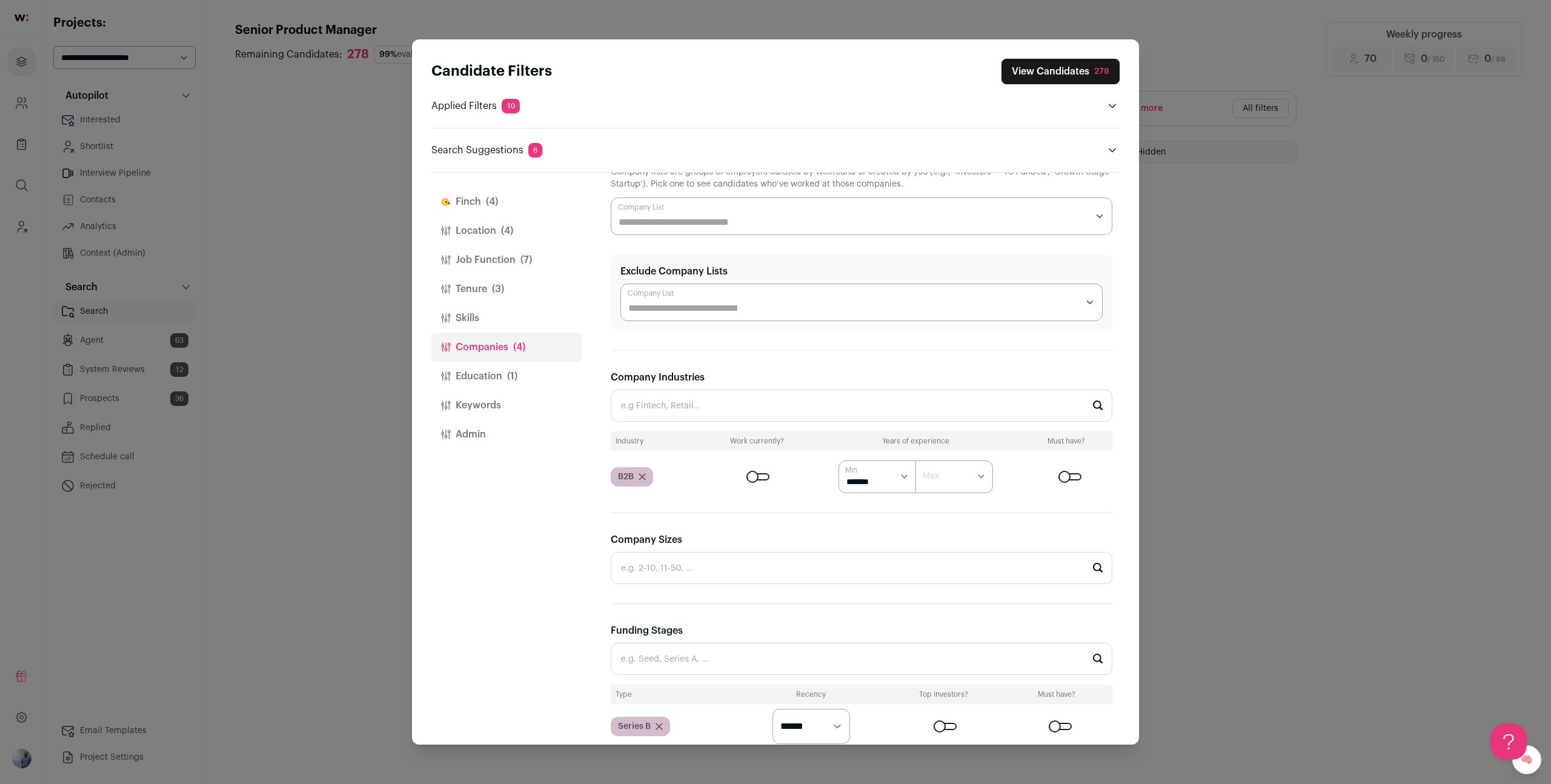
click at [641, 473] on icon "Close modal via background" at bounding box center [641, 476] width 7 height 7
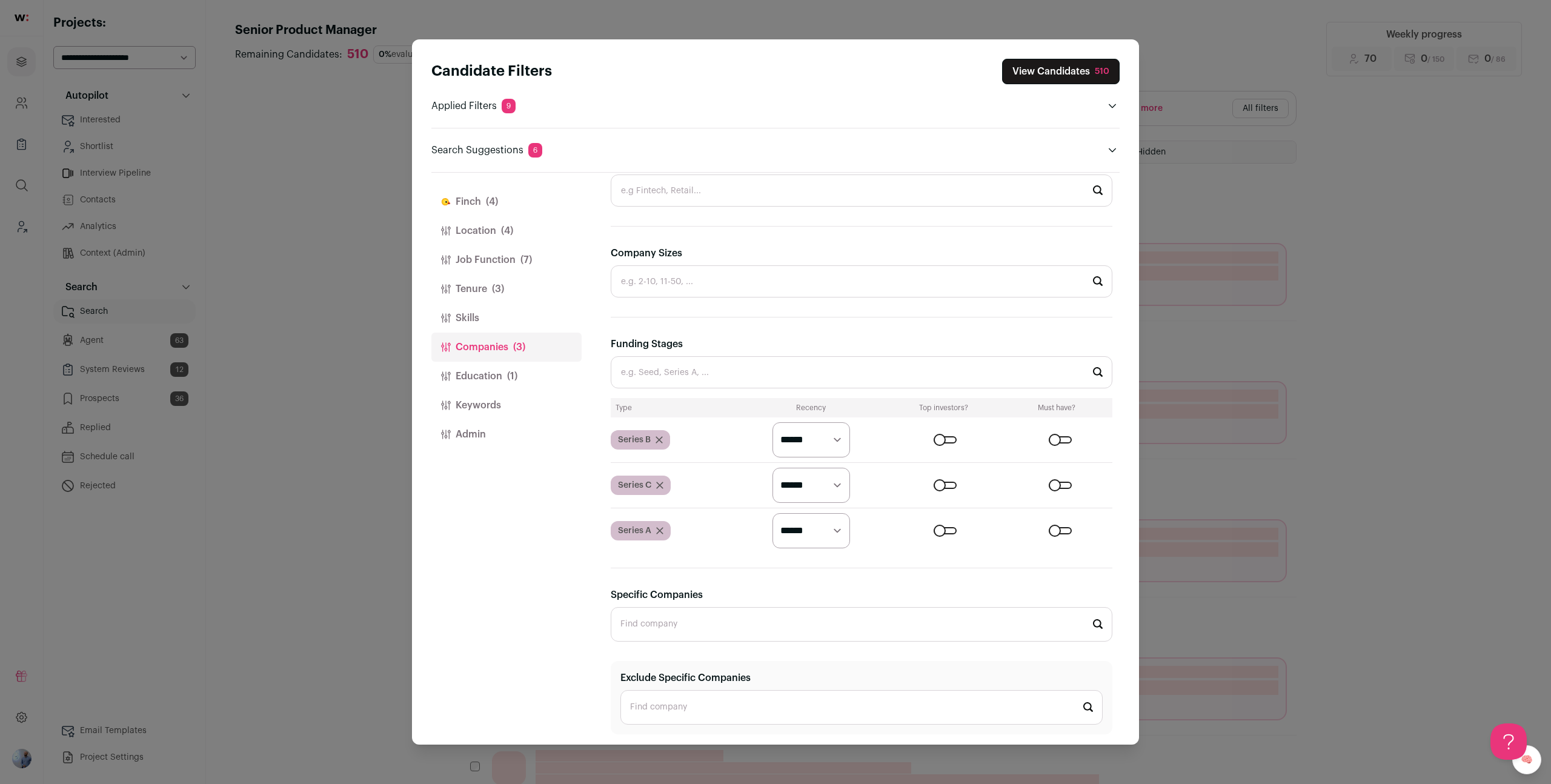
scroll to position [259, 0]
click at [1057, 77] on button "View Candidates 510" at bounding box center [1060, 71] width 118 height 25
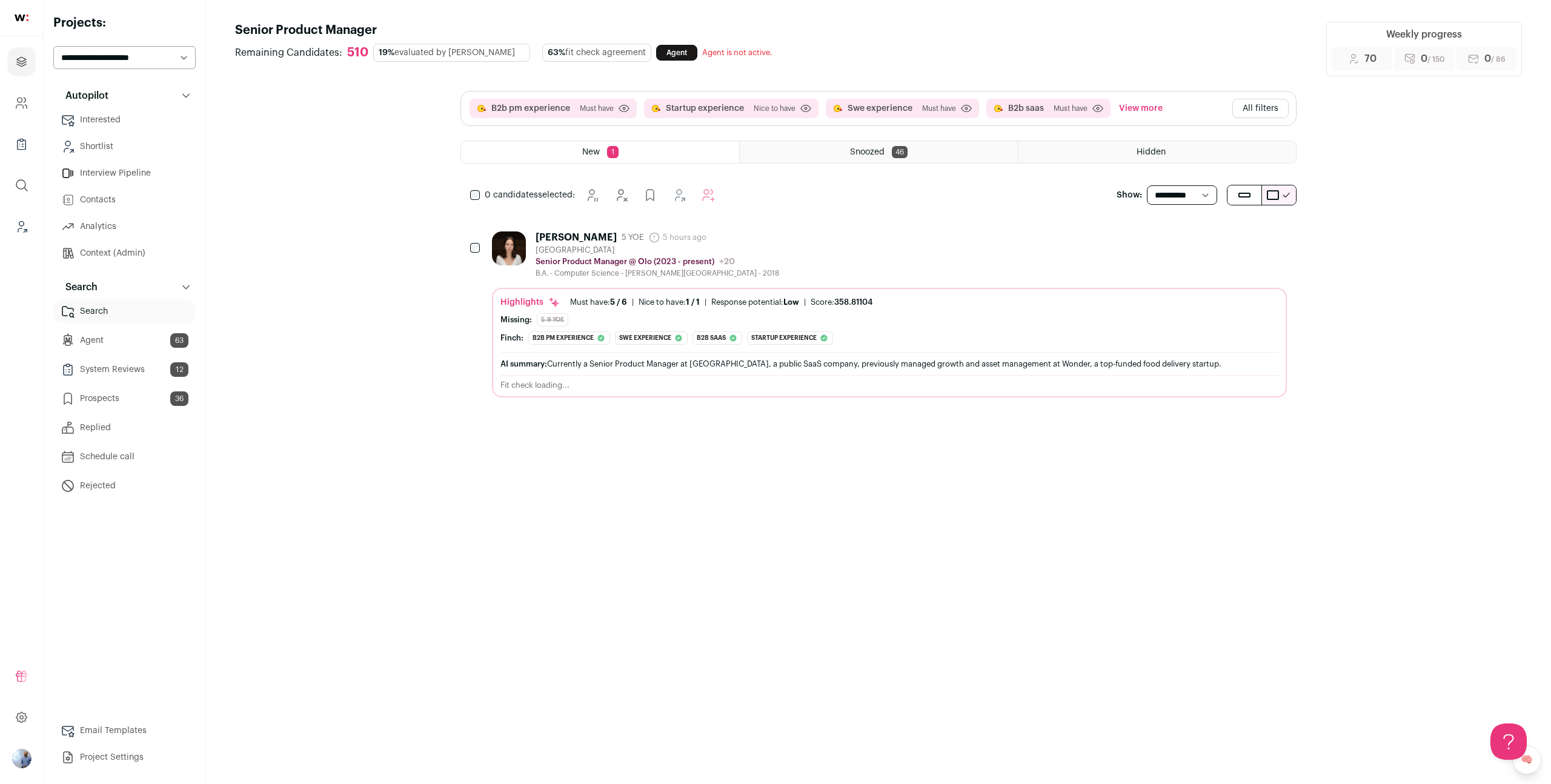
scroll to position [0, 0]
